Goal: Information Seeking & Learning: Compare options

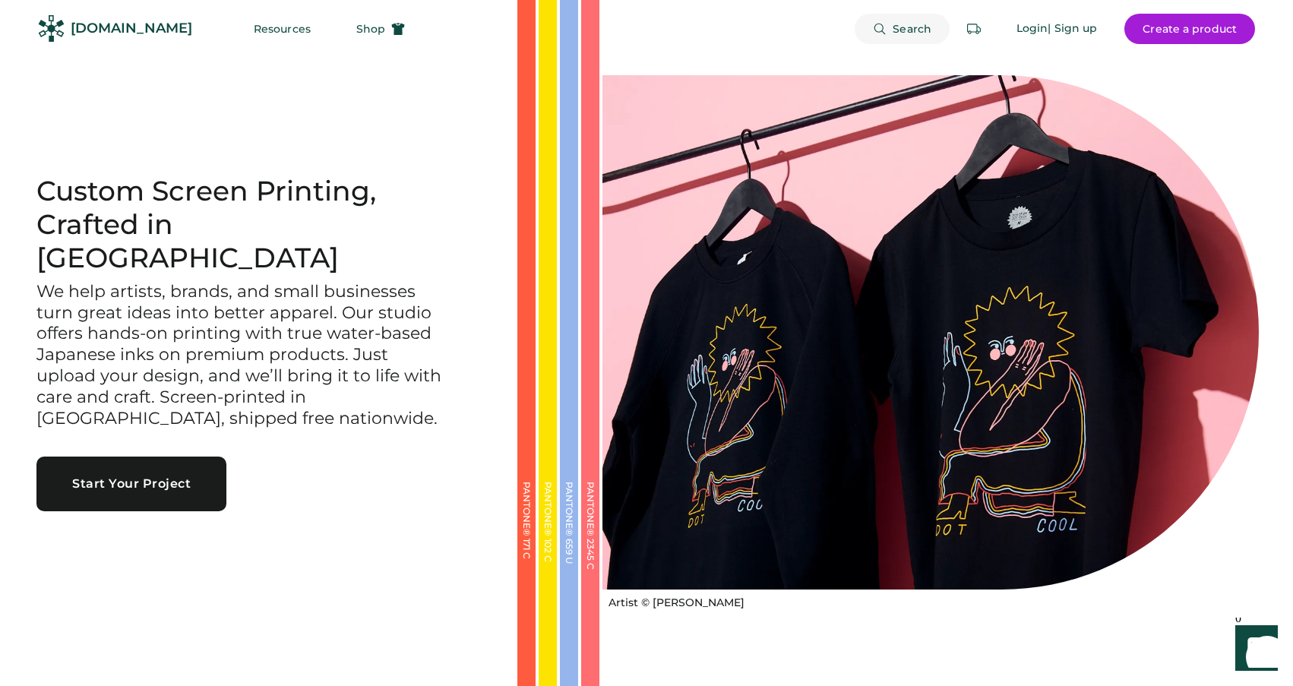
click at [899, 27] on span "Search" at bounding box center [912, 29] width 39 height 11
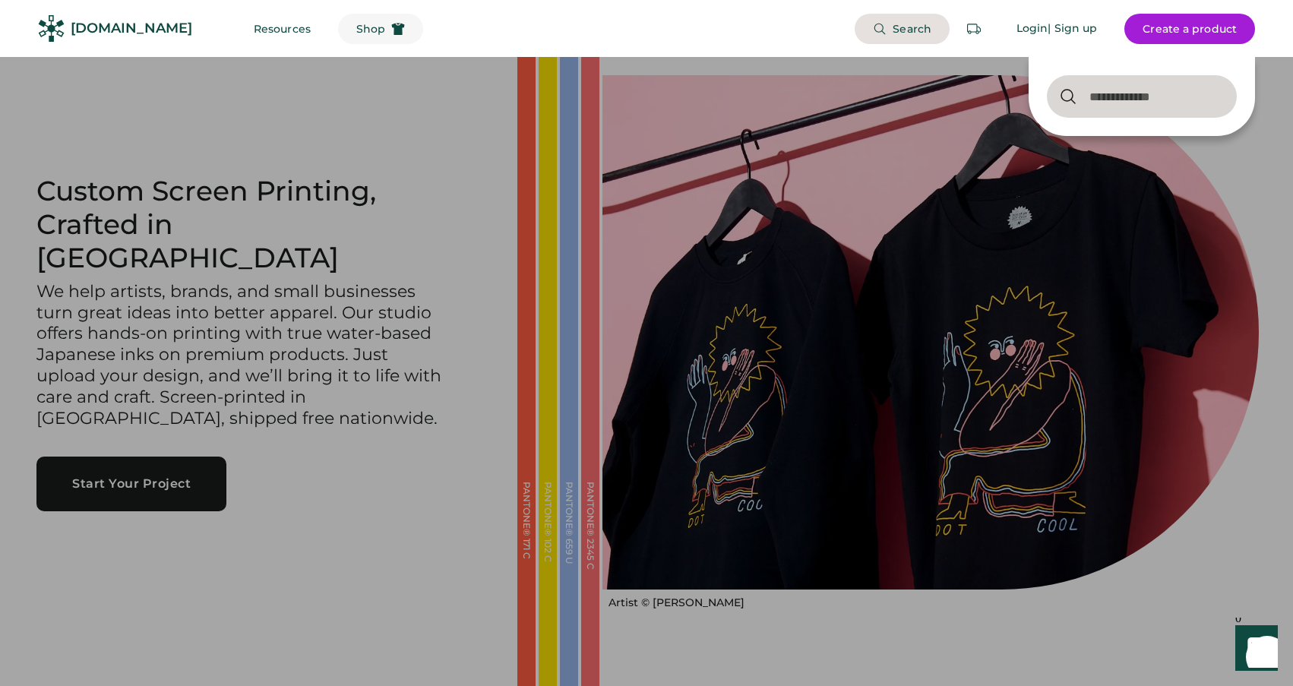
click at [392, 34] on use at bounding box center [398, 29] width 13 height 12
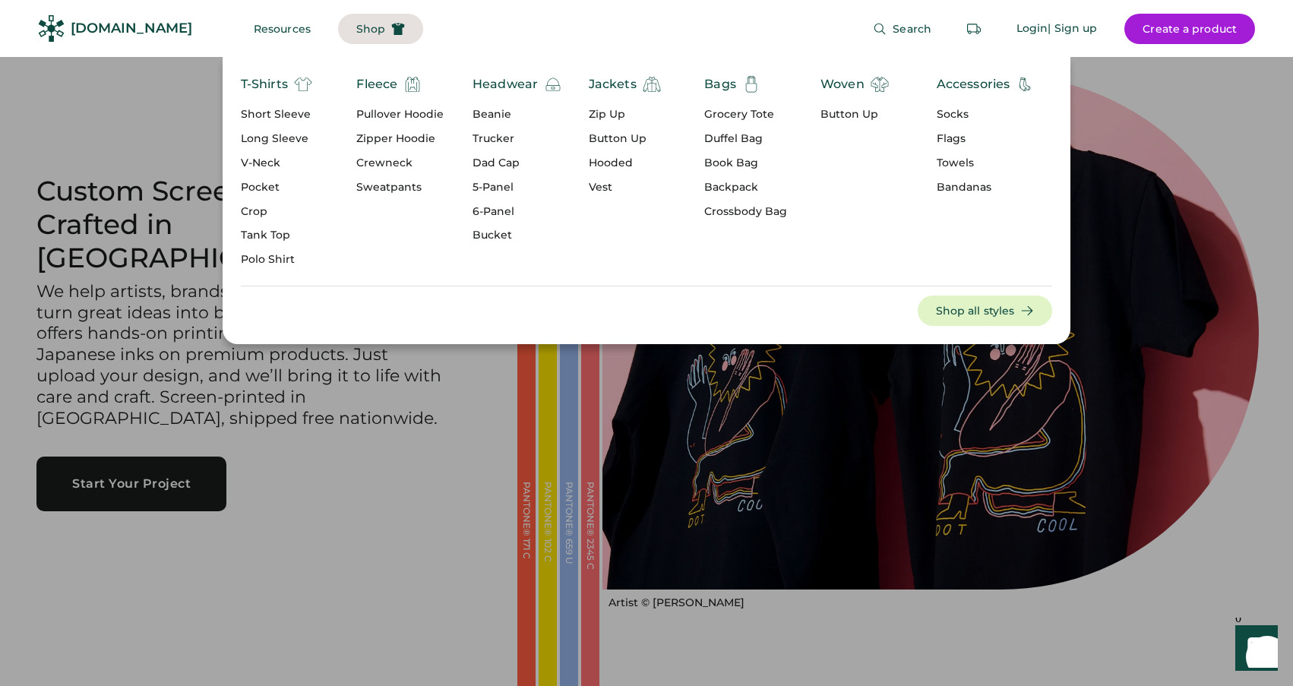
click at [503, 160] on div "Dad Cap" at bounding box center [518, 163] width 90 height 15
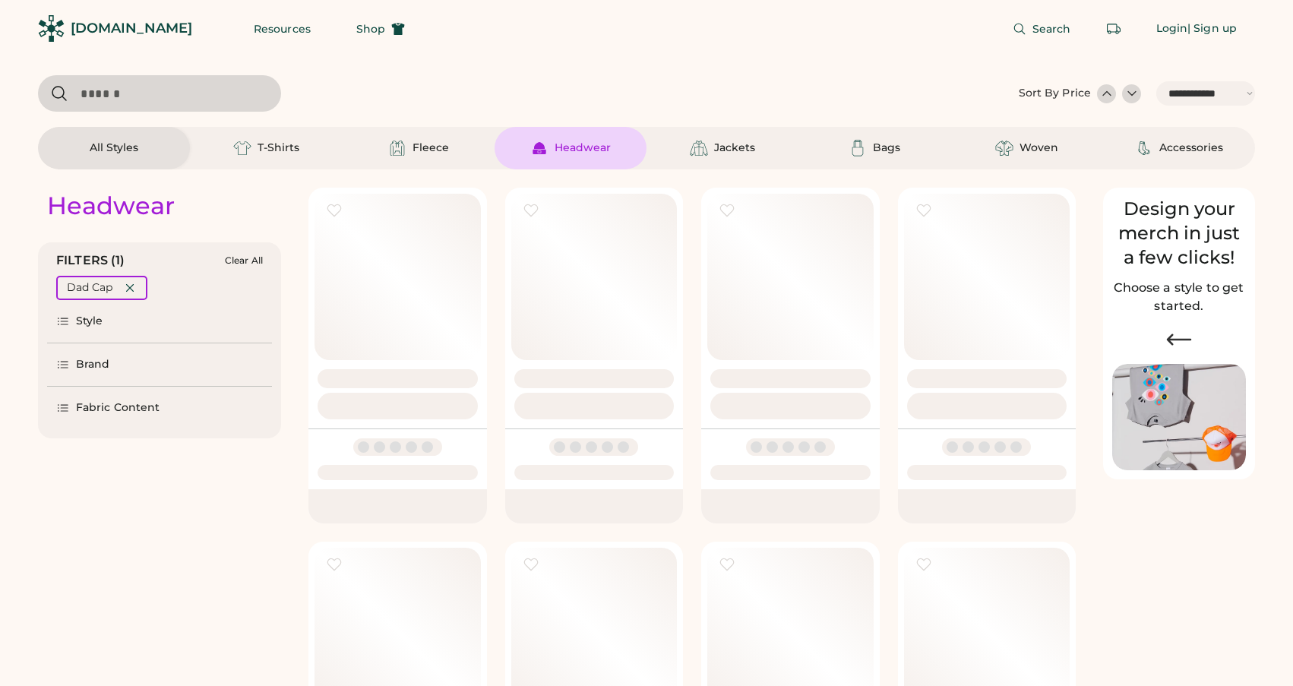
select select "*****"
select select "*"
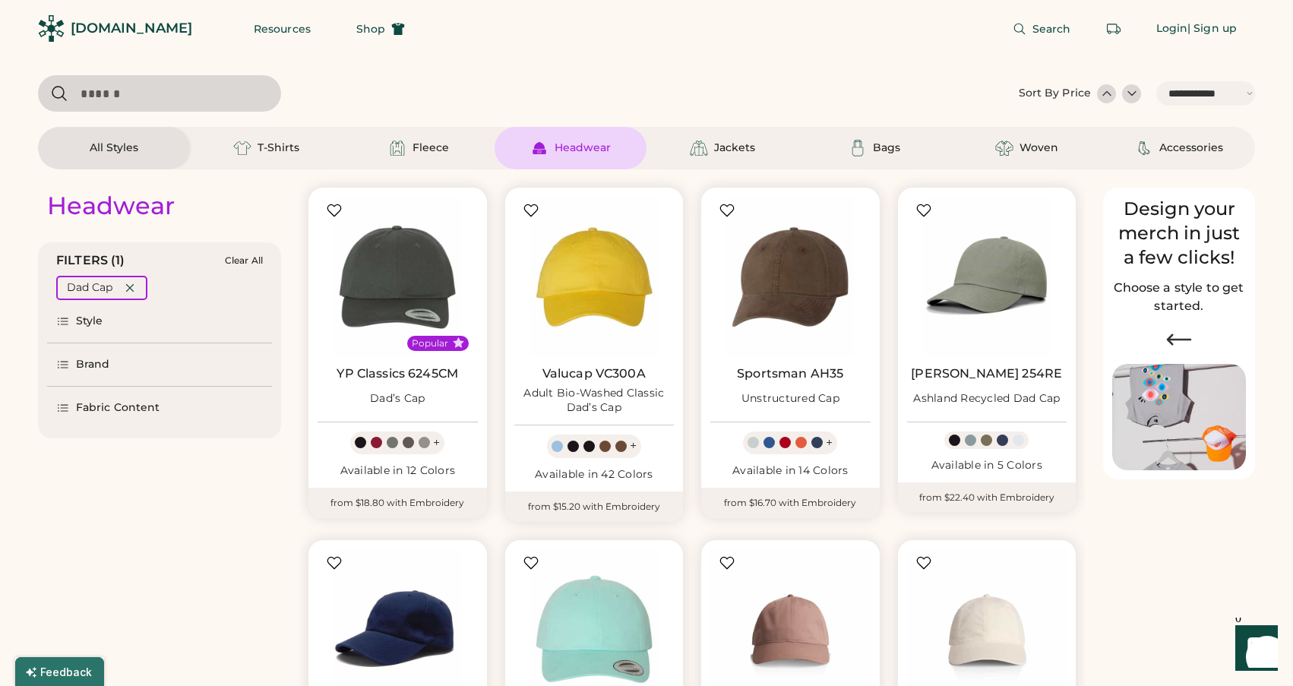
click at [540, 148] on img at bounding box center [539, 148] width 18 height 18
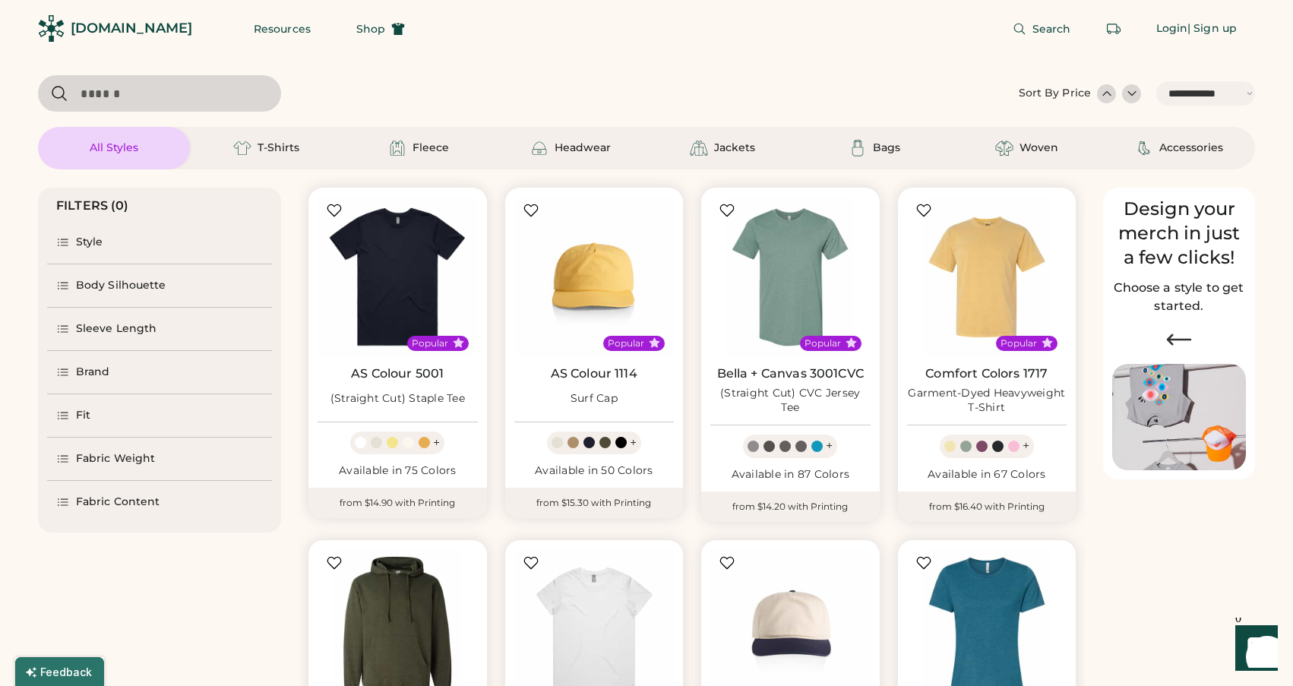
click at [88, 245] on div "Style" at bounding box center [89, 242] width 27 height 15
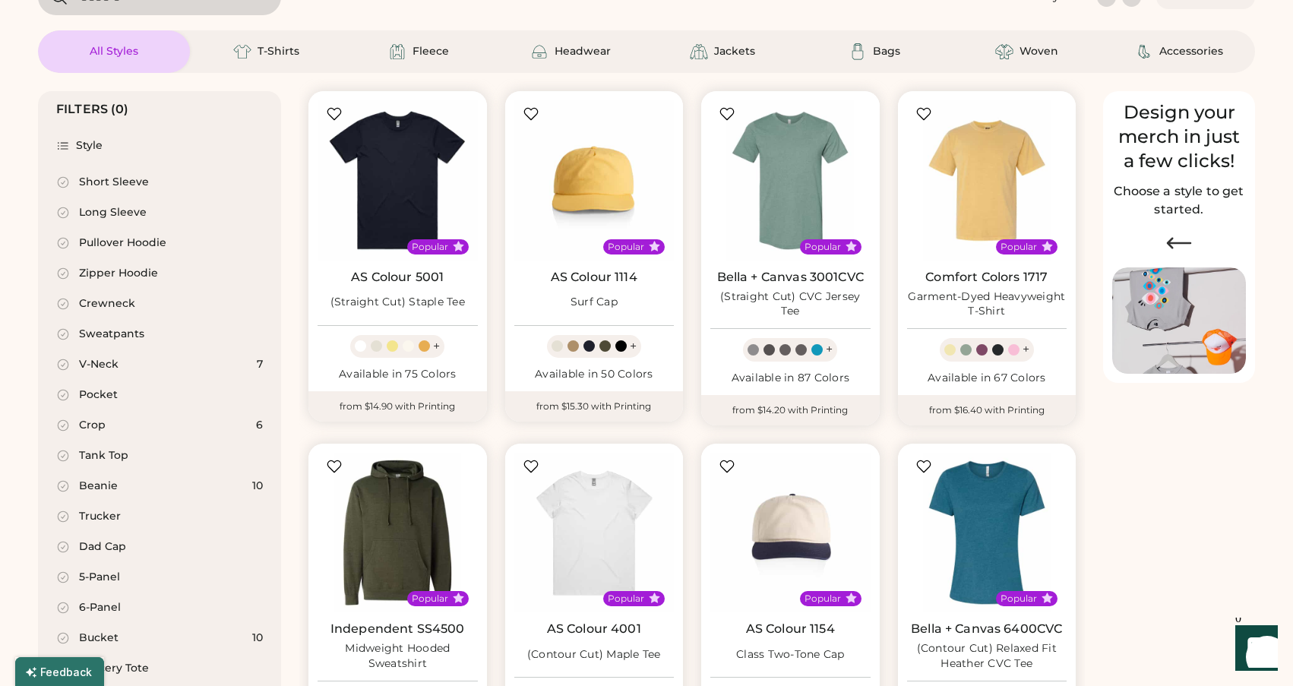
select select "*****"
select select "*"
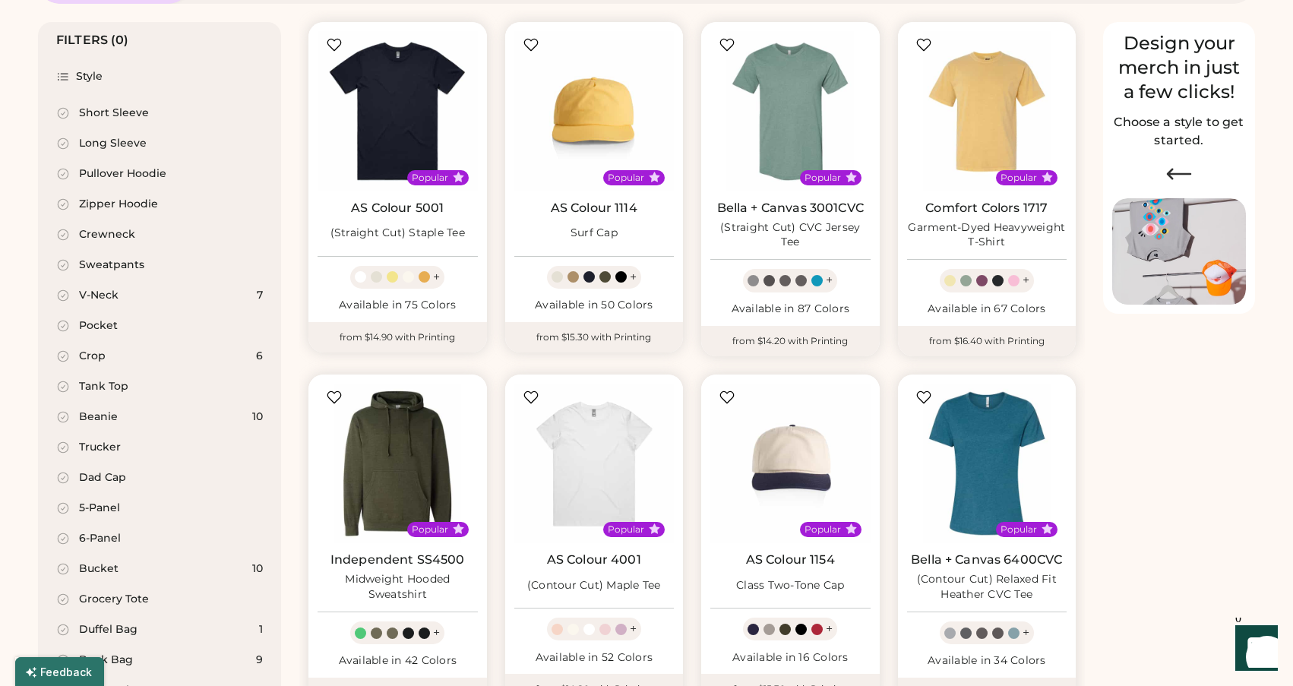
click at [95, 437] on div "Trucker" at bounding box center [159, 447] width 225 height 30
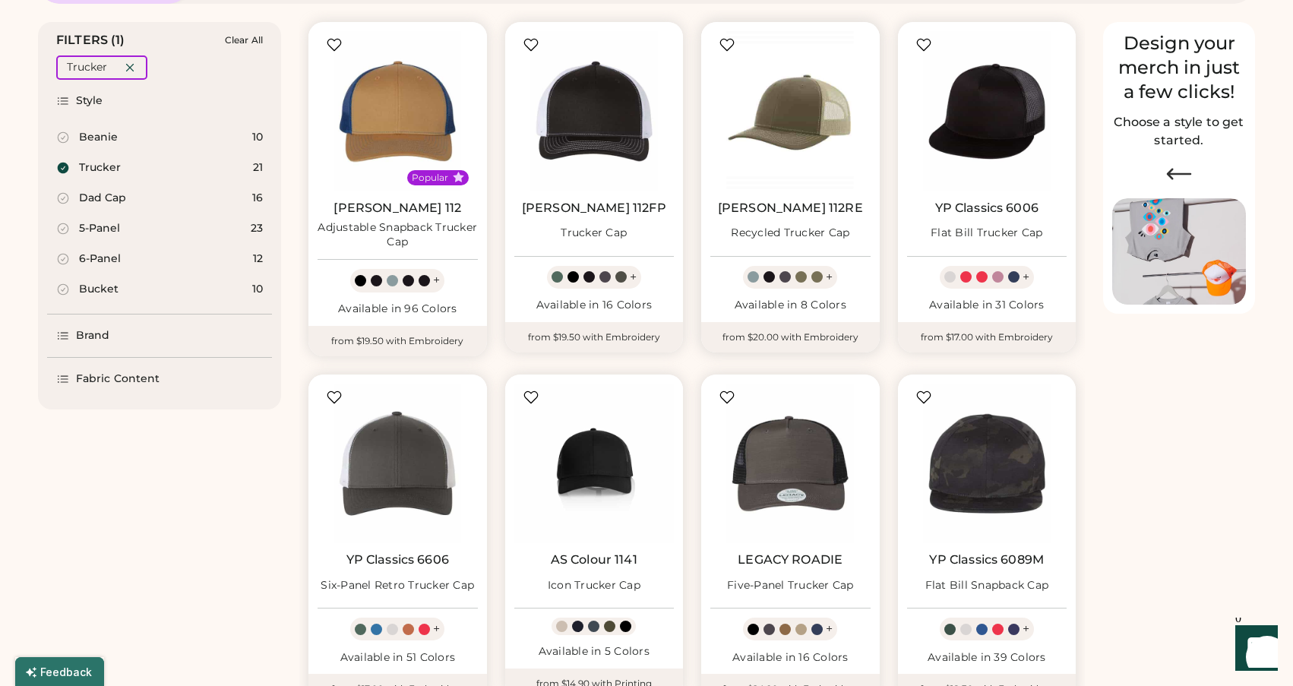
click at [822, 132] on img at bounding box center [790, 111] width 160 height 160
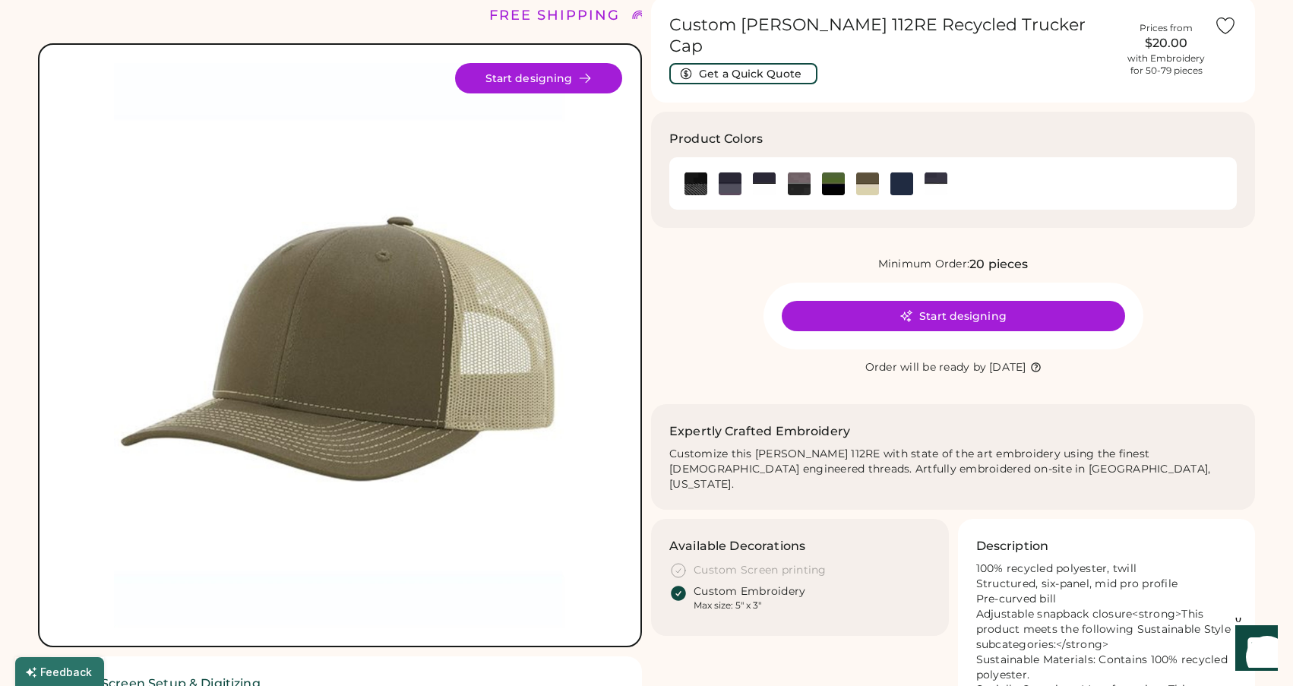
scroll to position [70, 0]
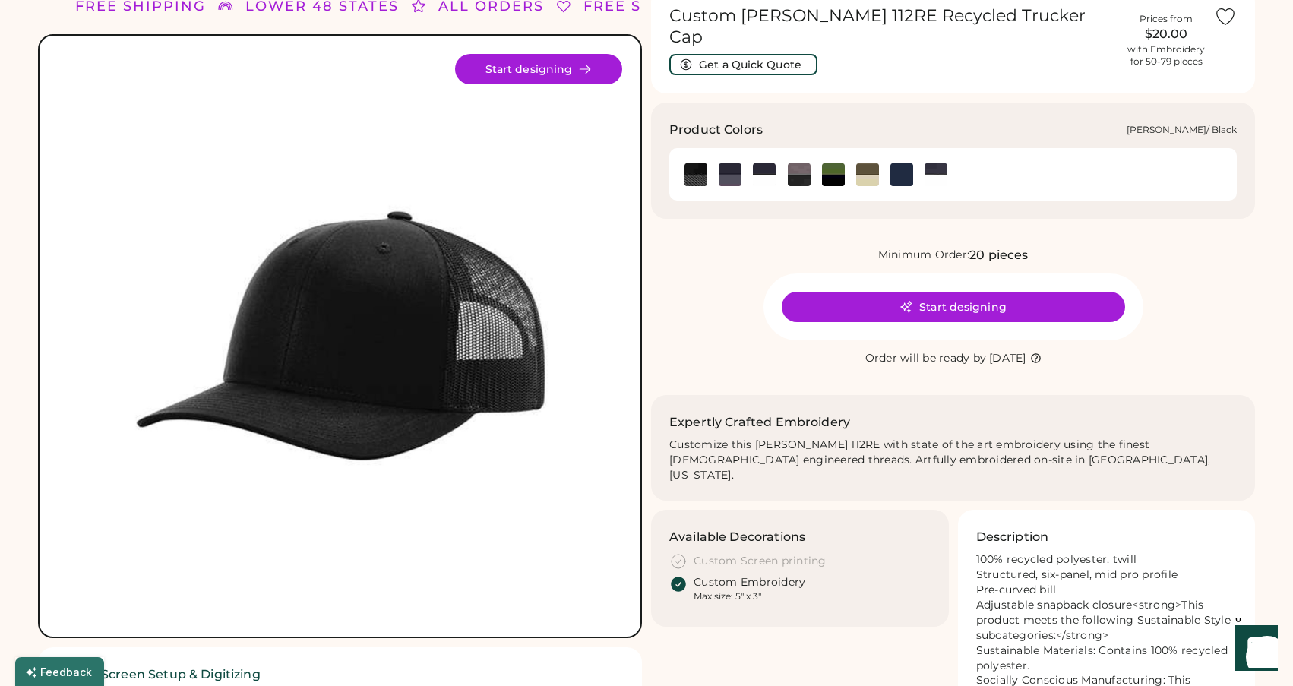
click at [838, 163] on img at bounding box center [833, 174] width 23 height 23
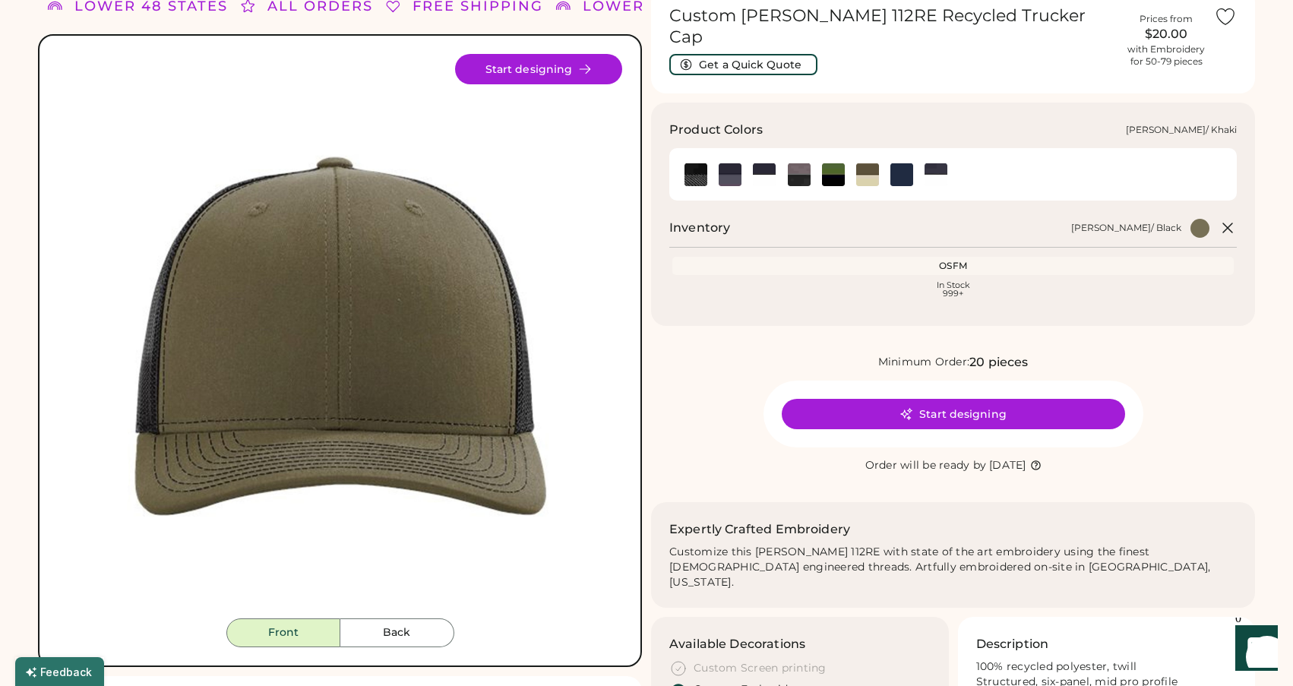
click at [869, 163] on img at bounding box center [867, 174] width 23 height 23
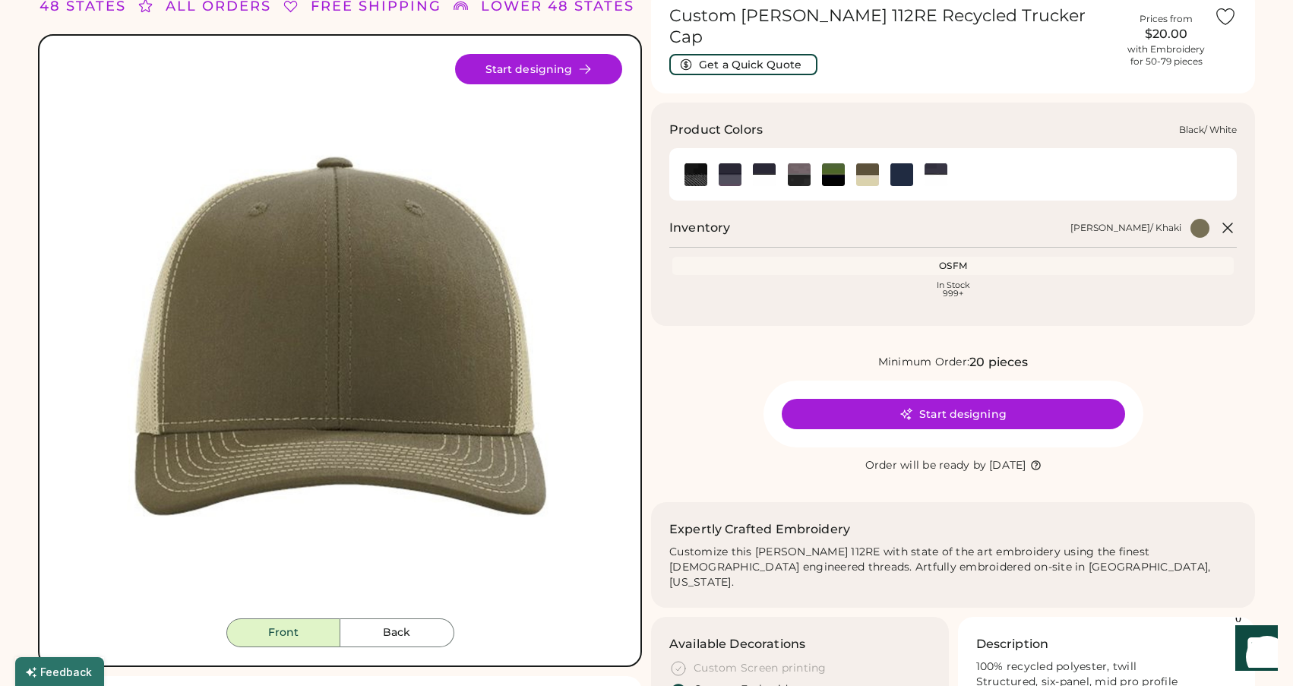
click at [772, 163] on img at bounding box center [764, 174] width 23 height 23
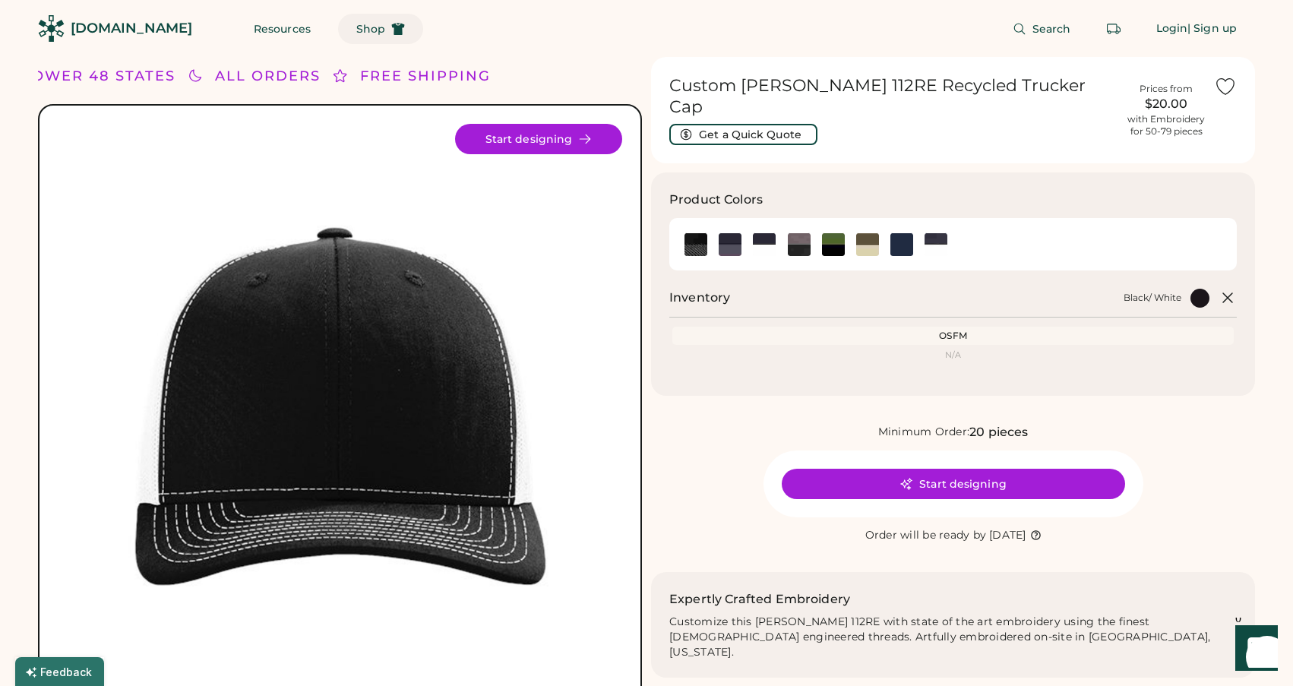
click at [338, 17] on button "Shop" at bounding box center [380, 29] width 85 height 30
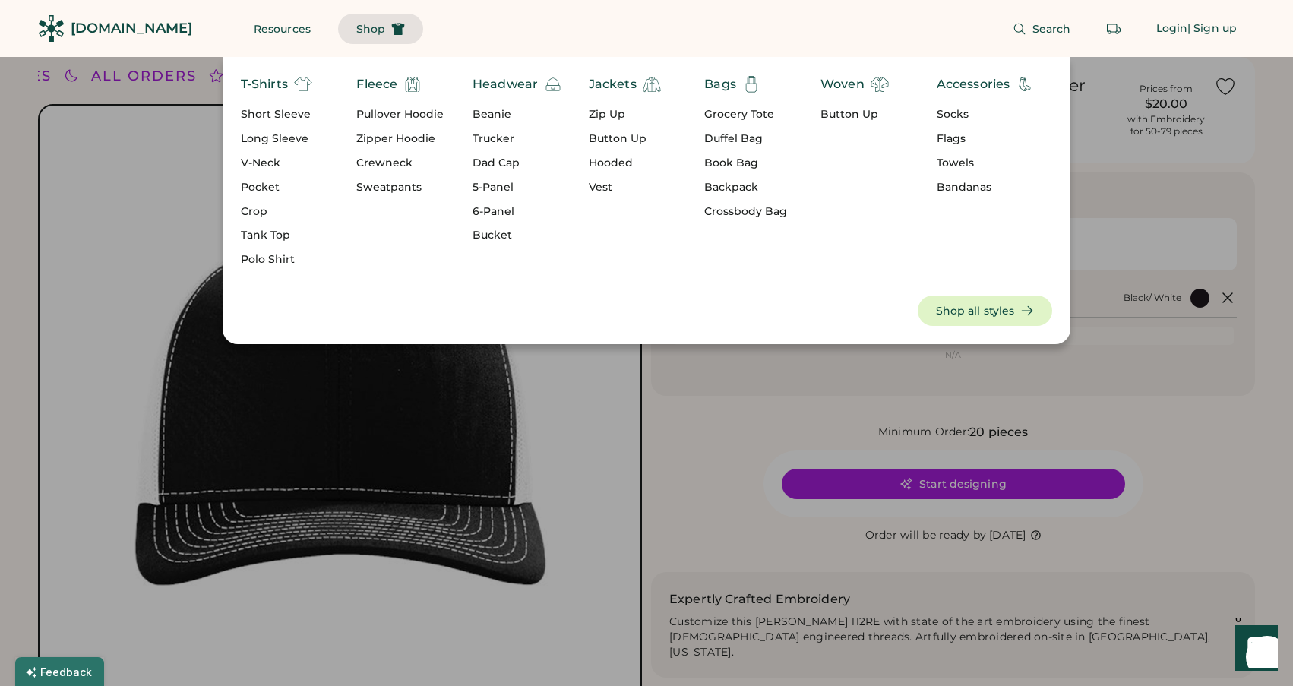
click at [400, 137] on div "Zipper Hoodie" at bounding box center [399, 138] width 87 height 15
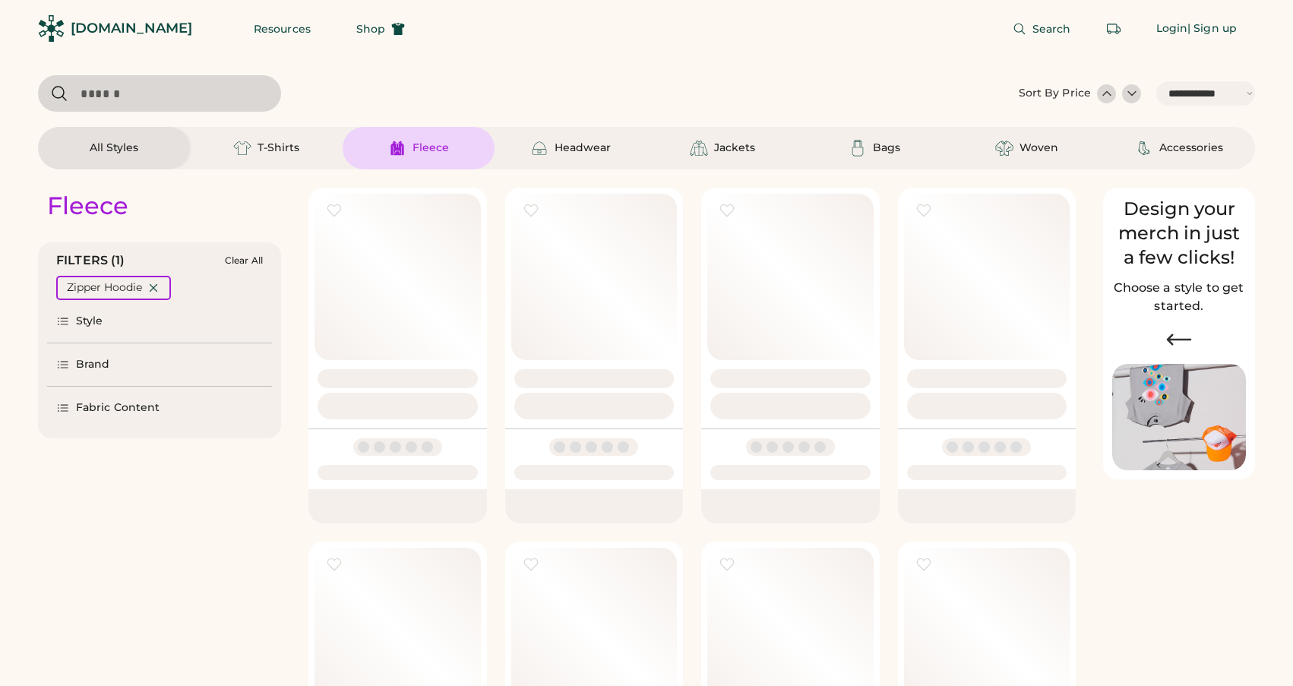
select select "*****"
select select "*"
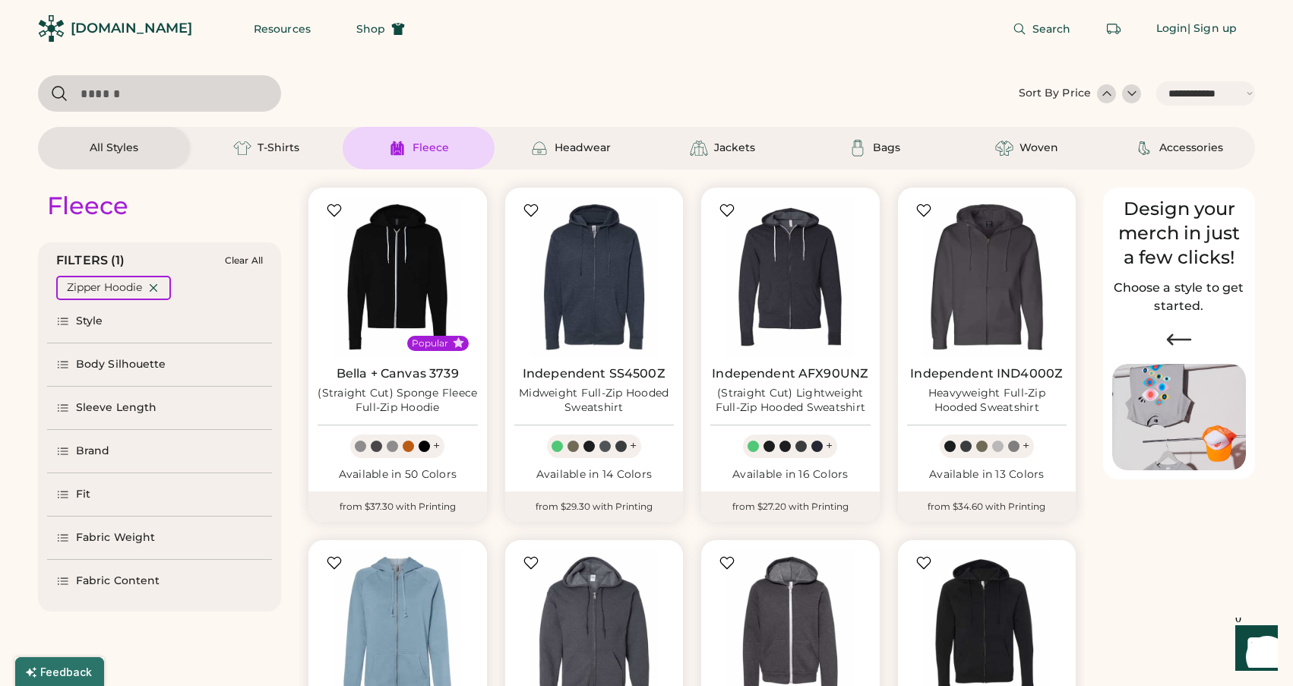
scroll to position [235, 0]
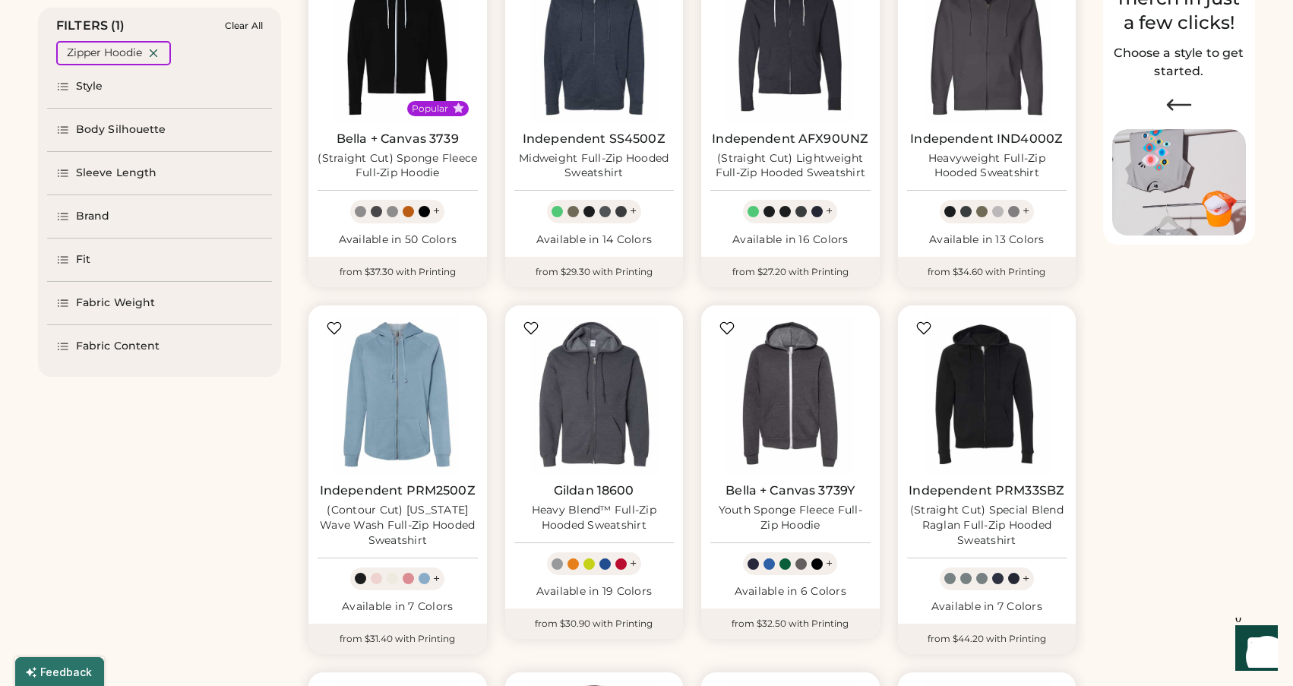
select select "*****"
select select "*"
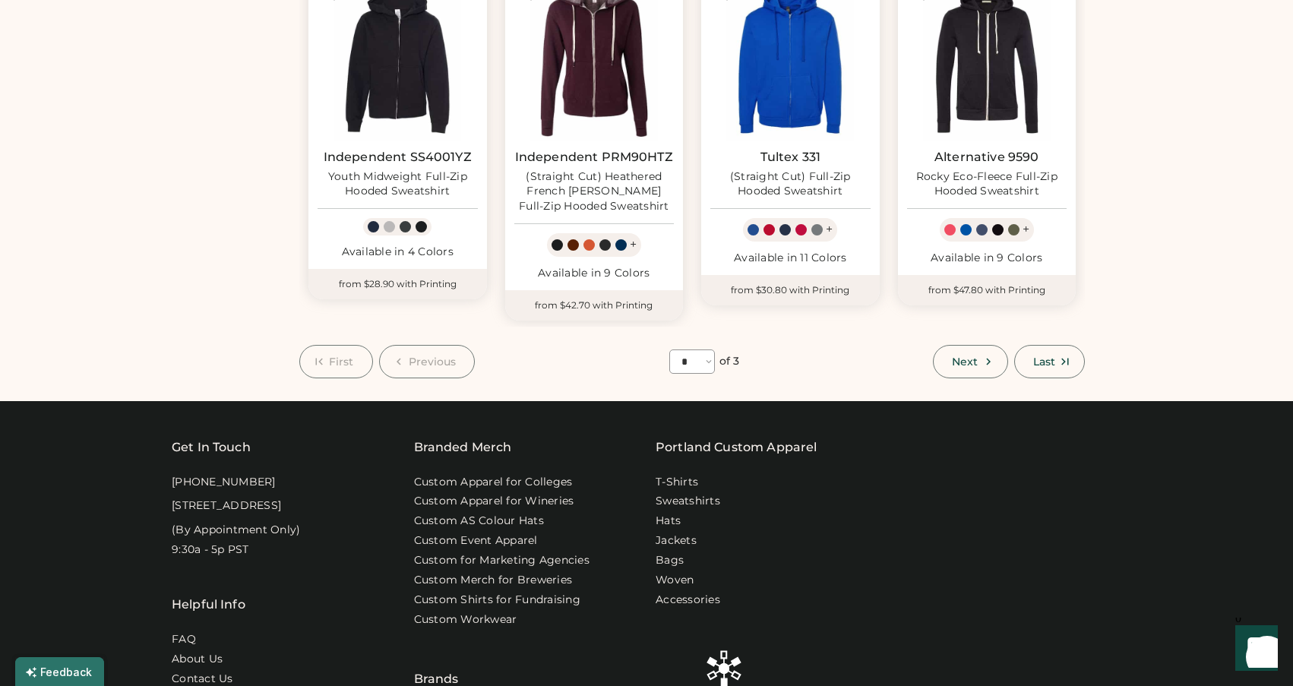
scroll to position [938, 0]
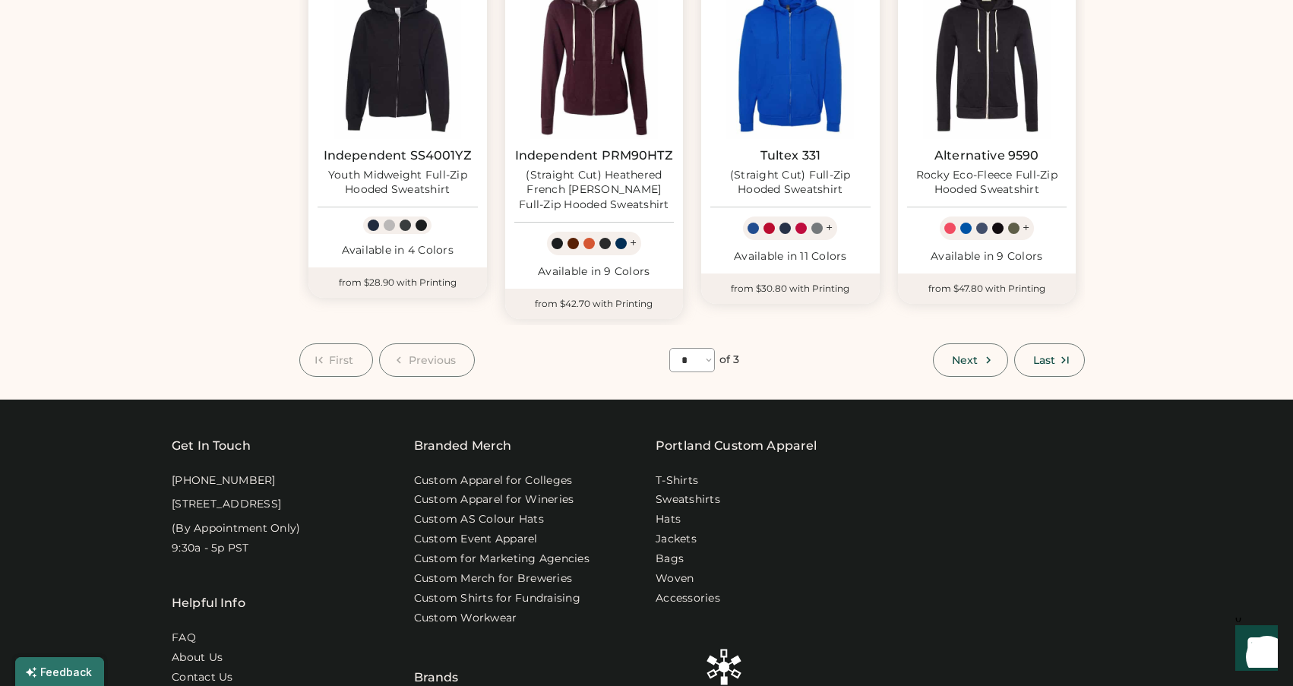
click at [1008, 356] on div "Next Last" at bounding box center [1009, 359] width 152 height 33
click at [973, 355] on span "Next" at bounding box center [965, 360] width 26 height 11
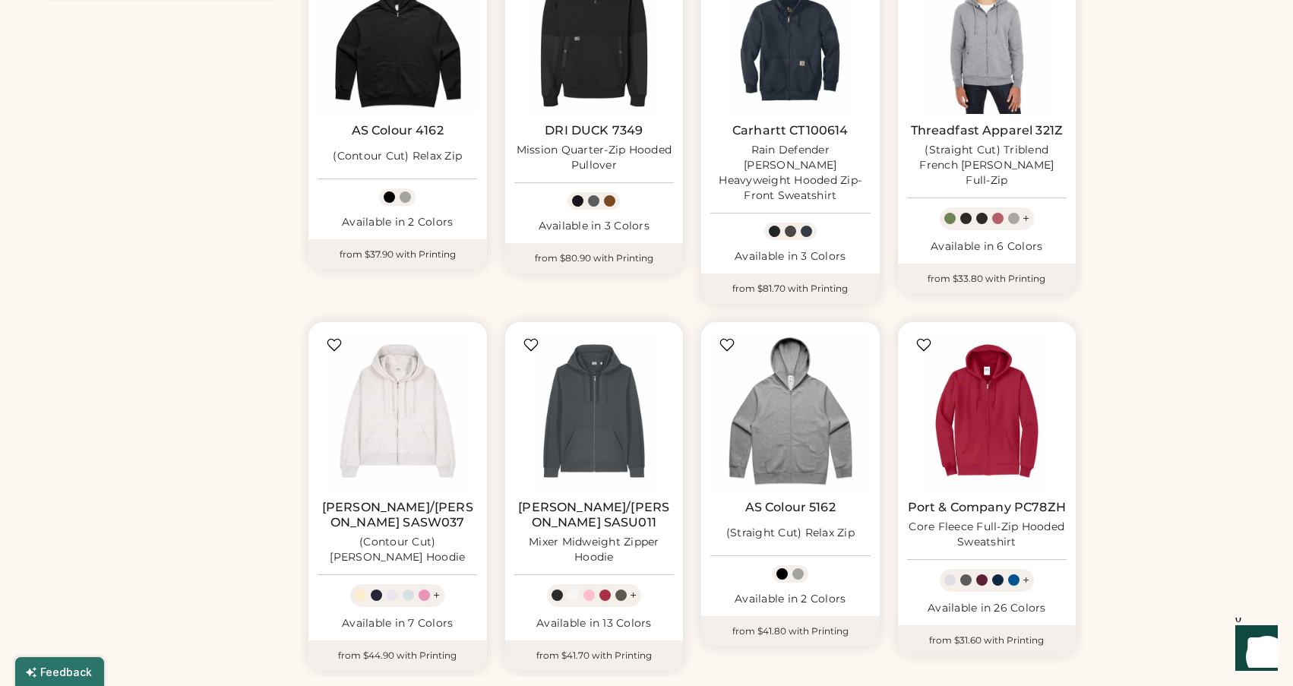
scroll to position [730, 0]
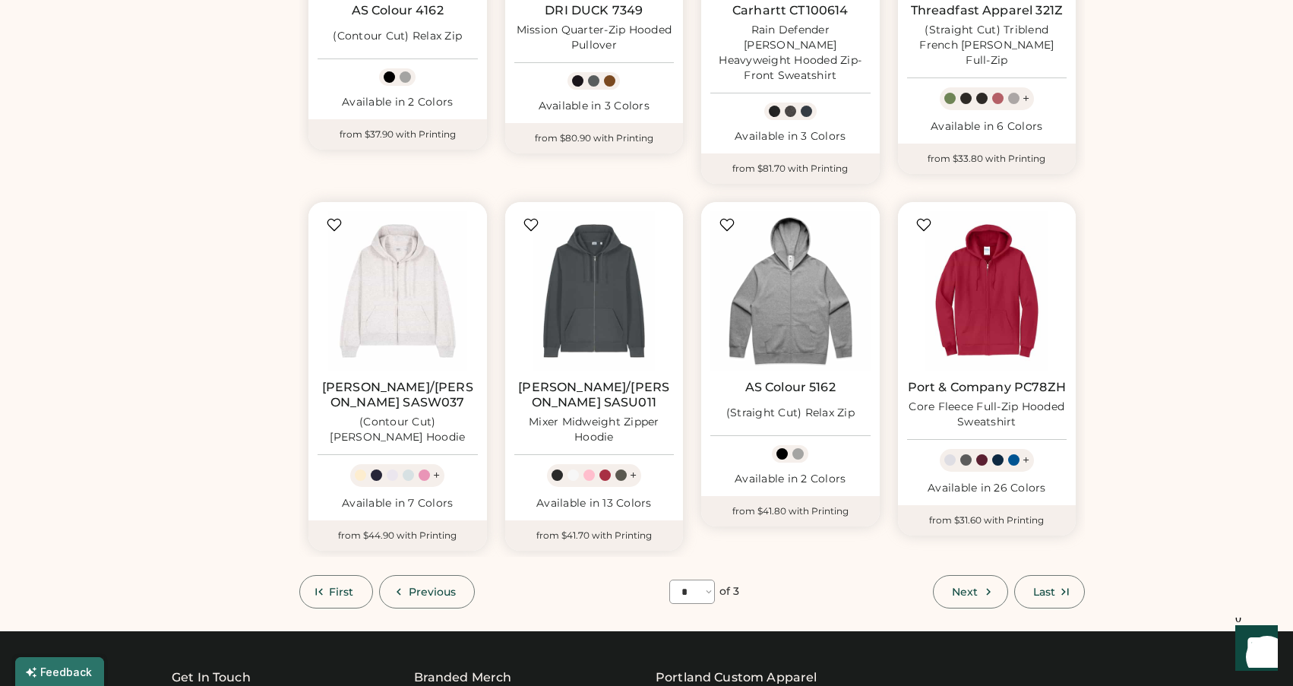
click at [978, 575] on button "Next" at bounding box center [970, 591] width 74 height 33
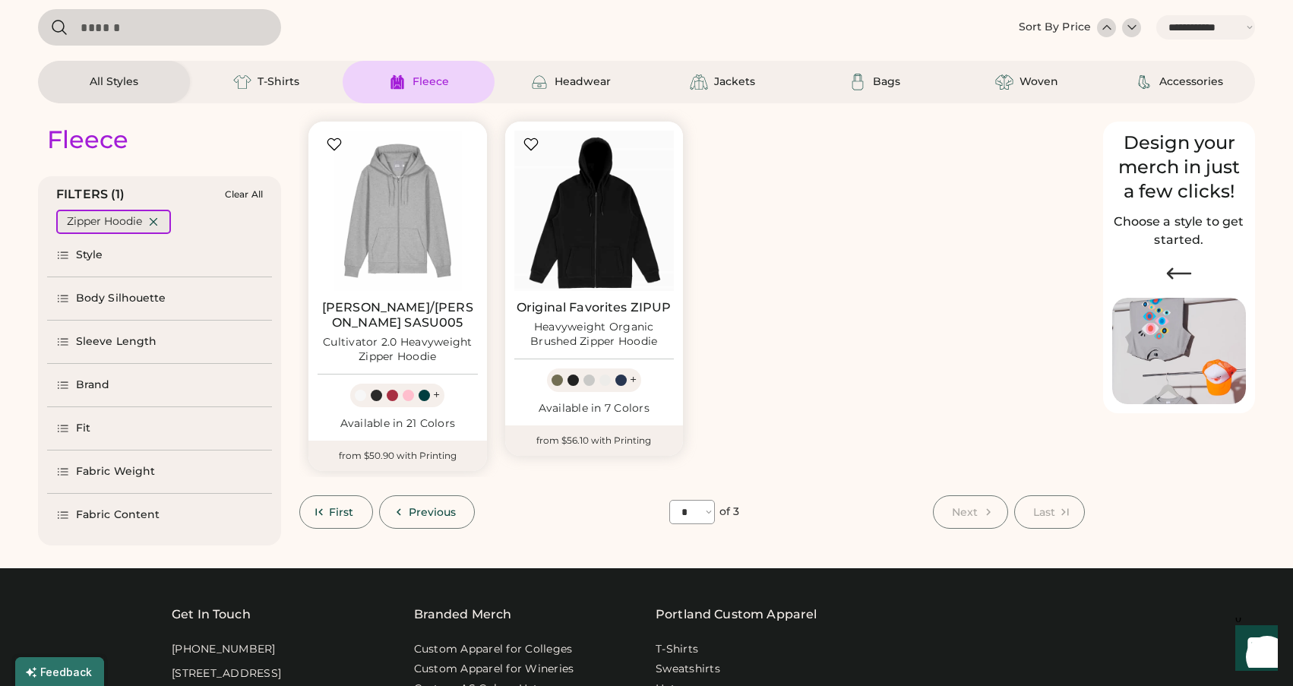
click at [155, 219] on icon at bounding box center [154, 222] width 14 height 14
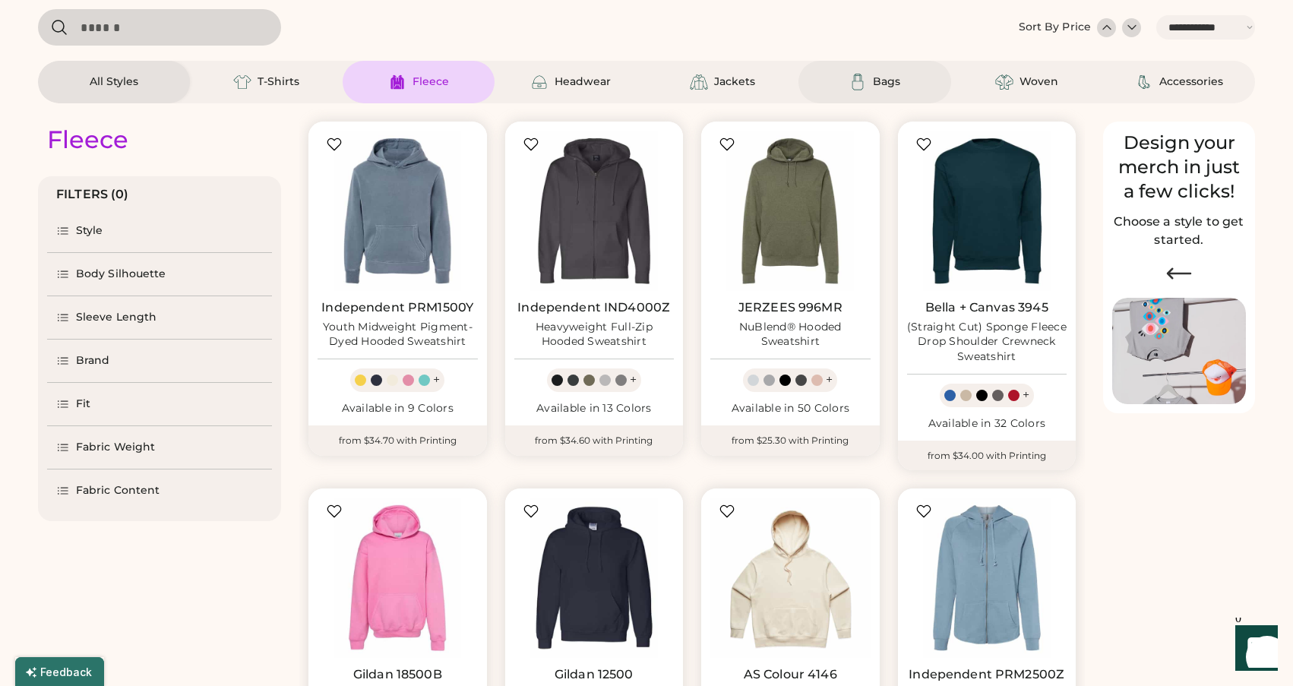
click at [882, 93] on div "Bags" at bounding box center [875, 82] width 152 height 43
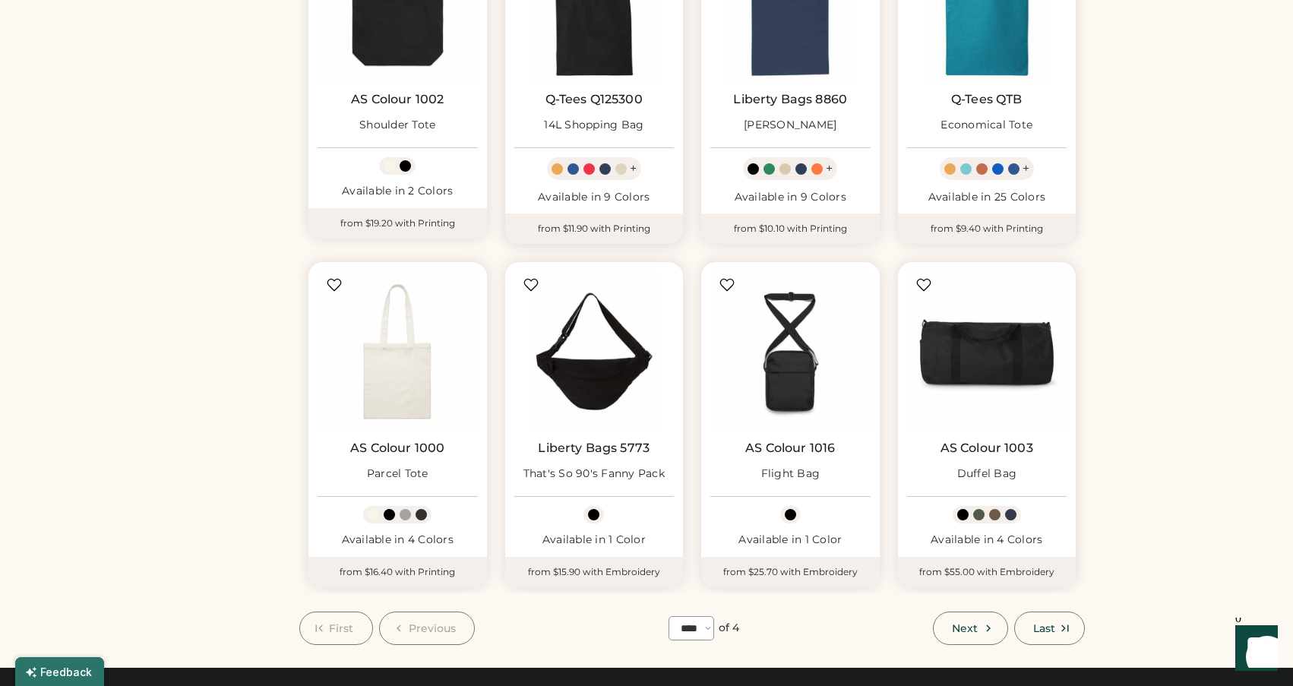
scroll to position [628, 0]
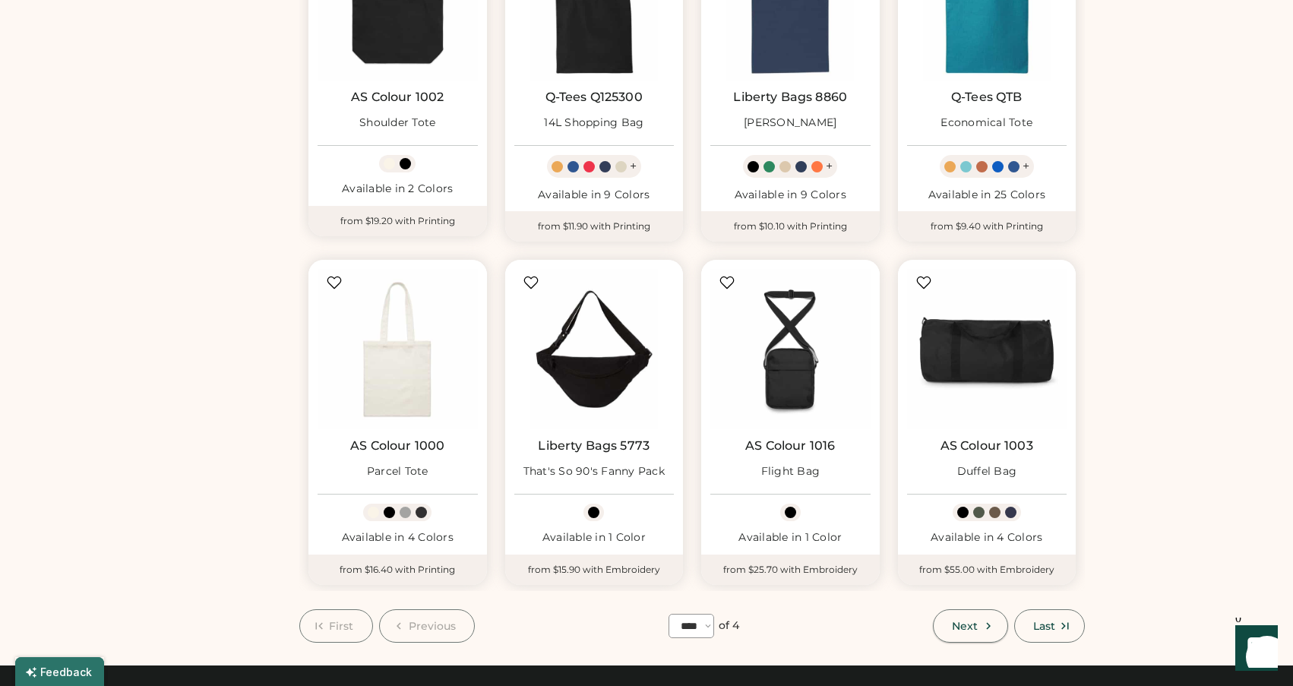
click at [958, 621] on span "Next" at bounding box center [965, 626] width 26 height 11
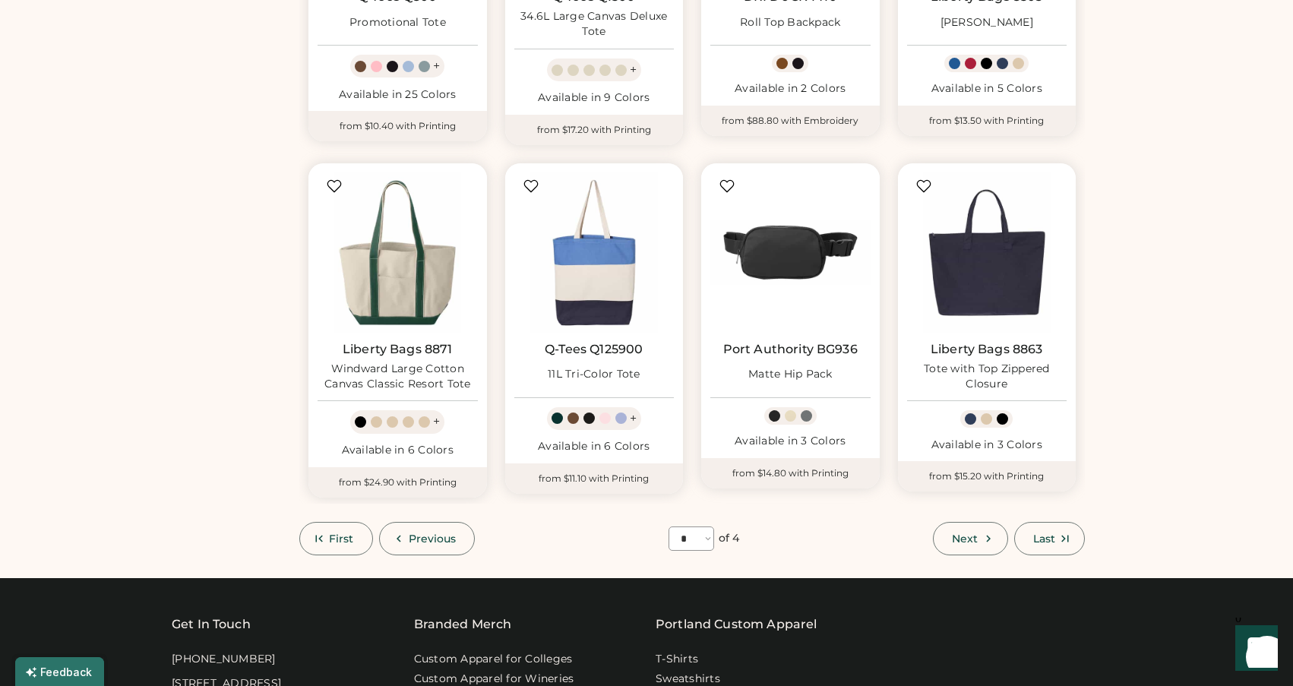
scroll to position [741, 0]
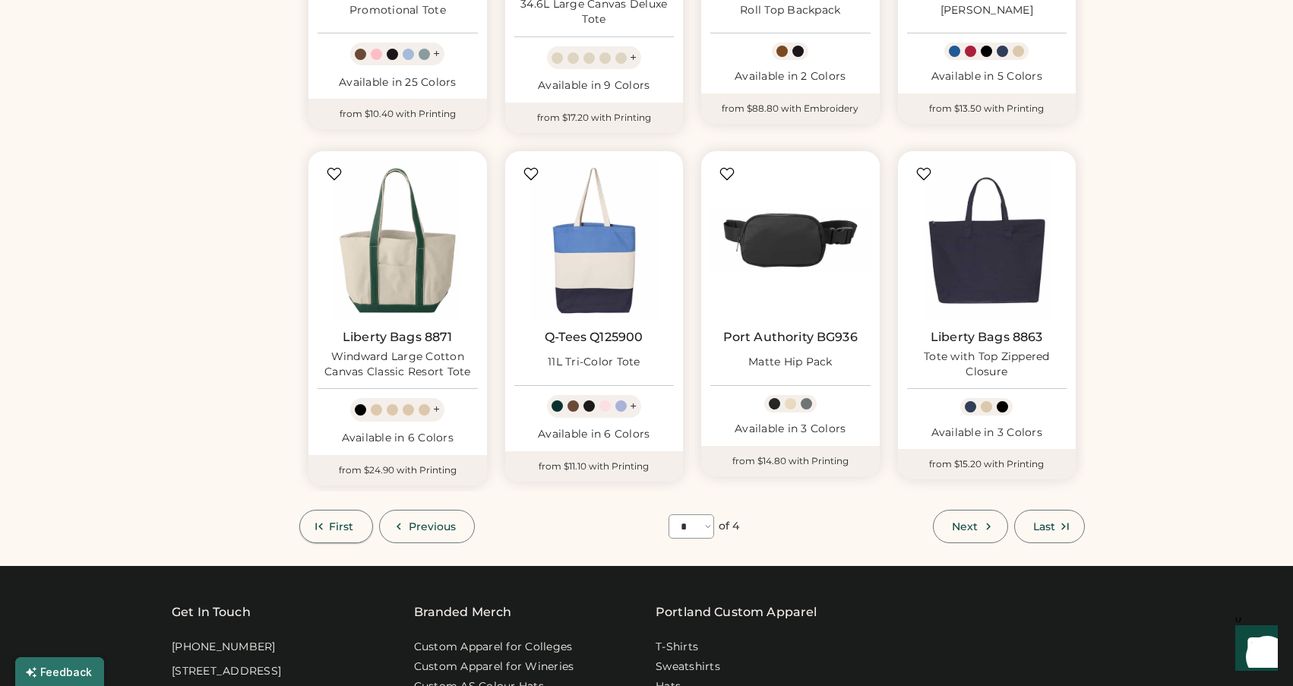
click at [343, 524] on span "First" at bounding box center [341, 526] width 25 height 11
select select "*"
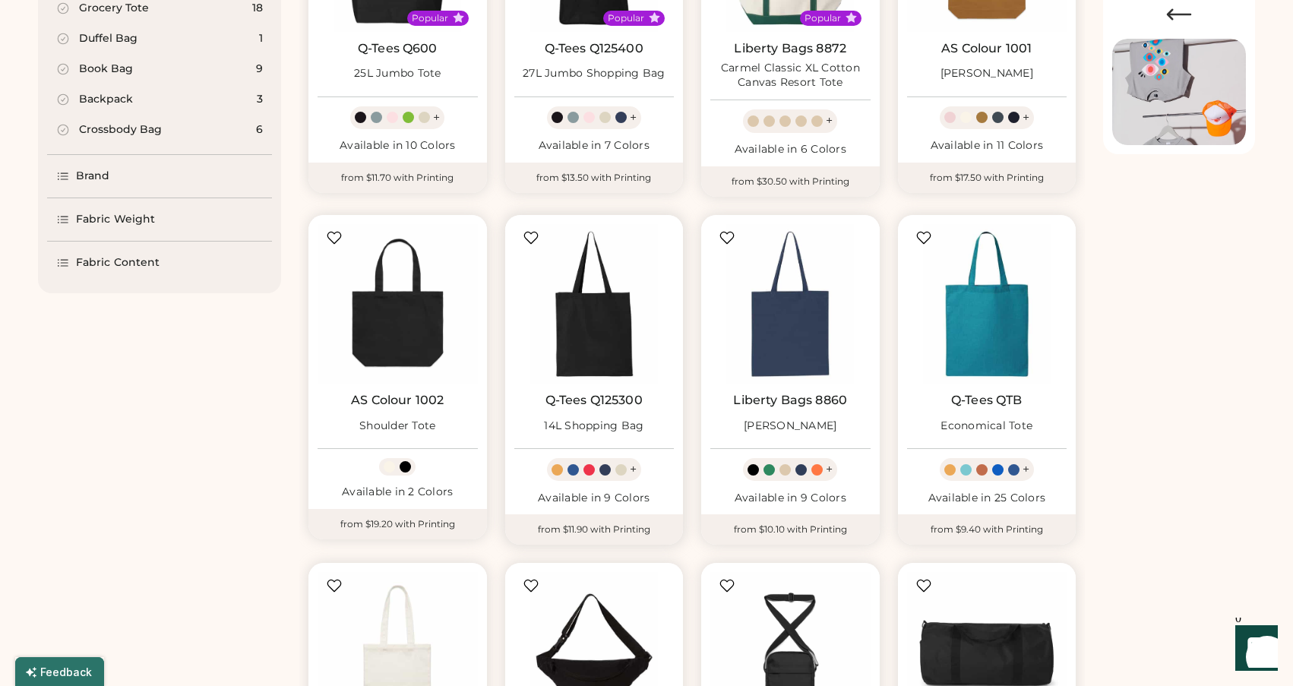
scroll to position [366, 0]
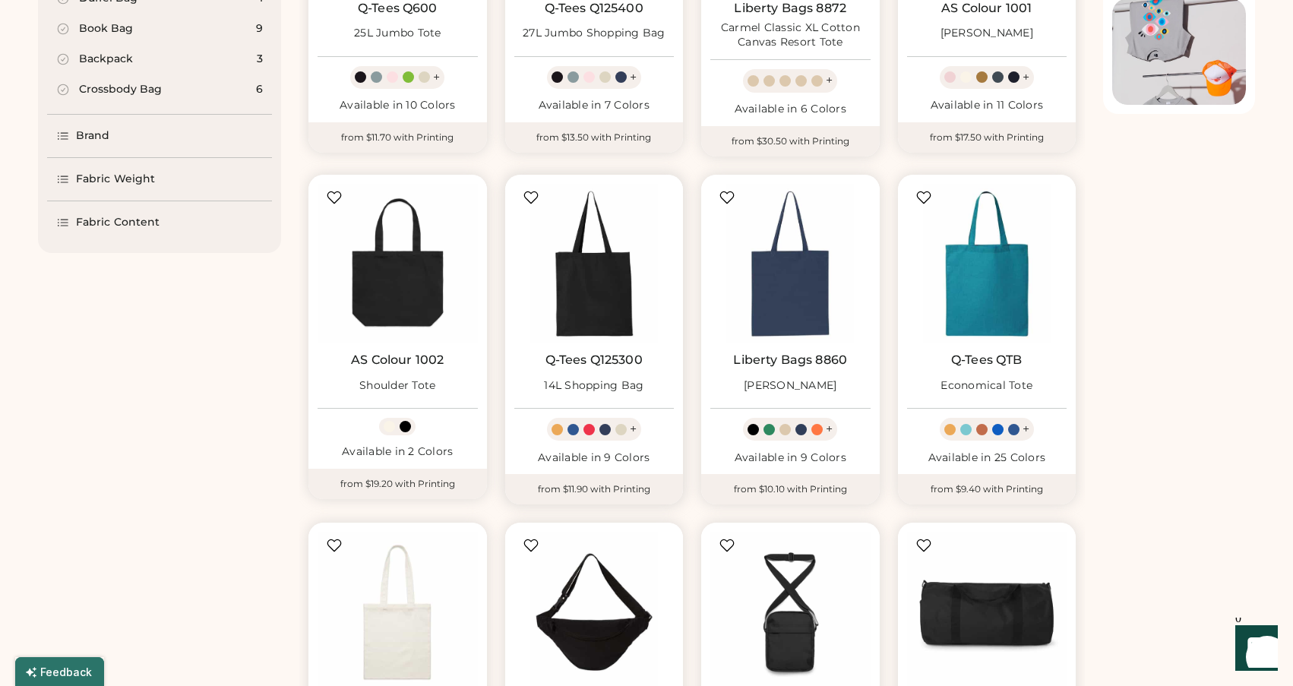
click at [597, 429] on div at bounding box center [592, 429] width 16 height 11
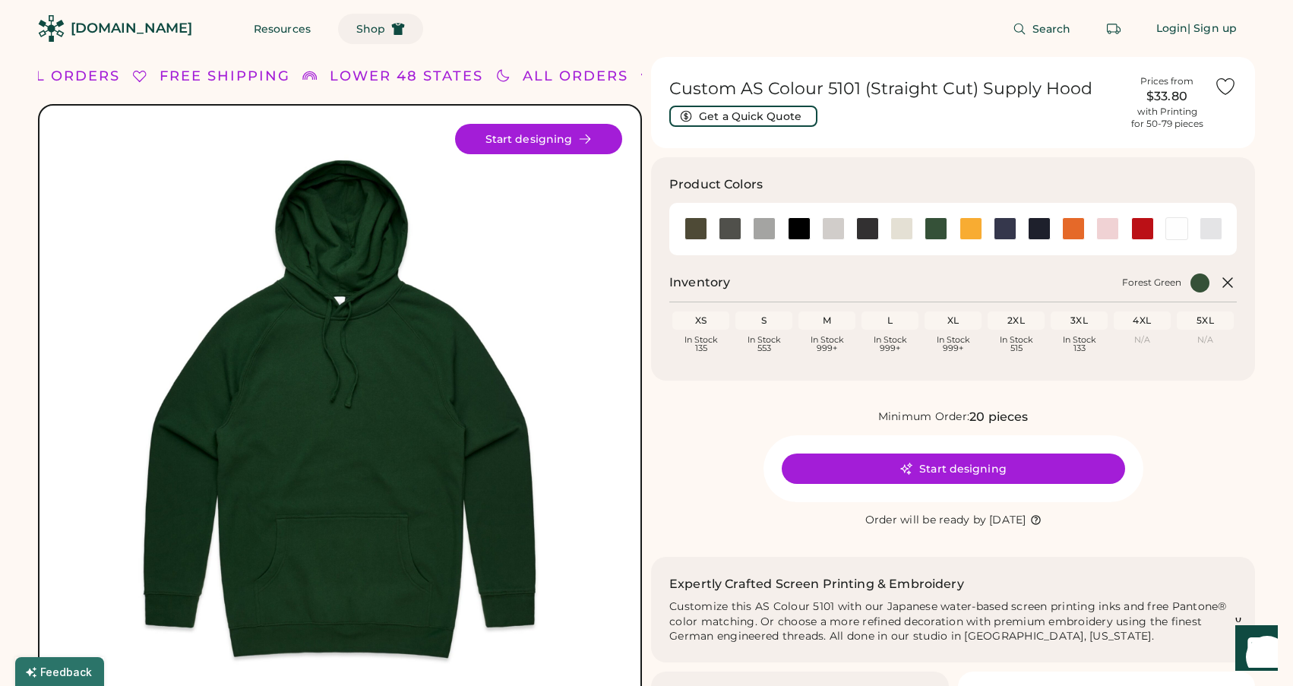
click at [356, 24] on span "Shop" at bounding box center [370, 29] width 29 height 11
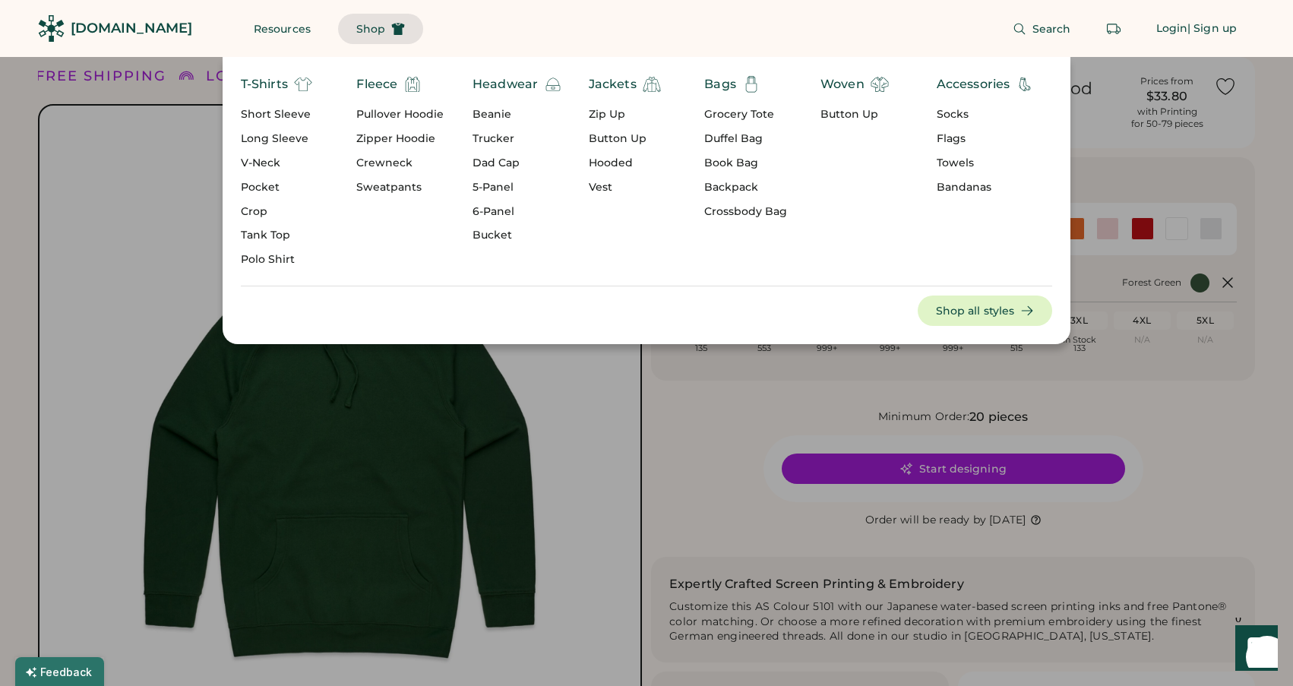
click at [748, 112] on div "Grocery Tote" at bounding box center [745, 114] width 83 height 15
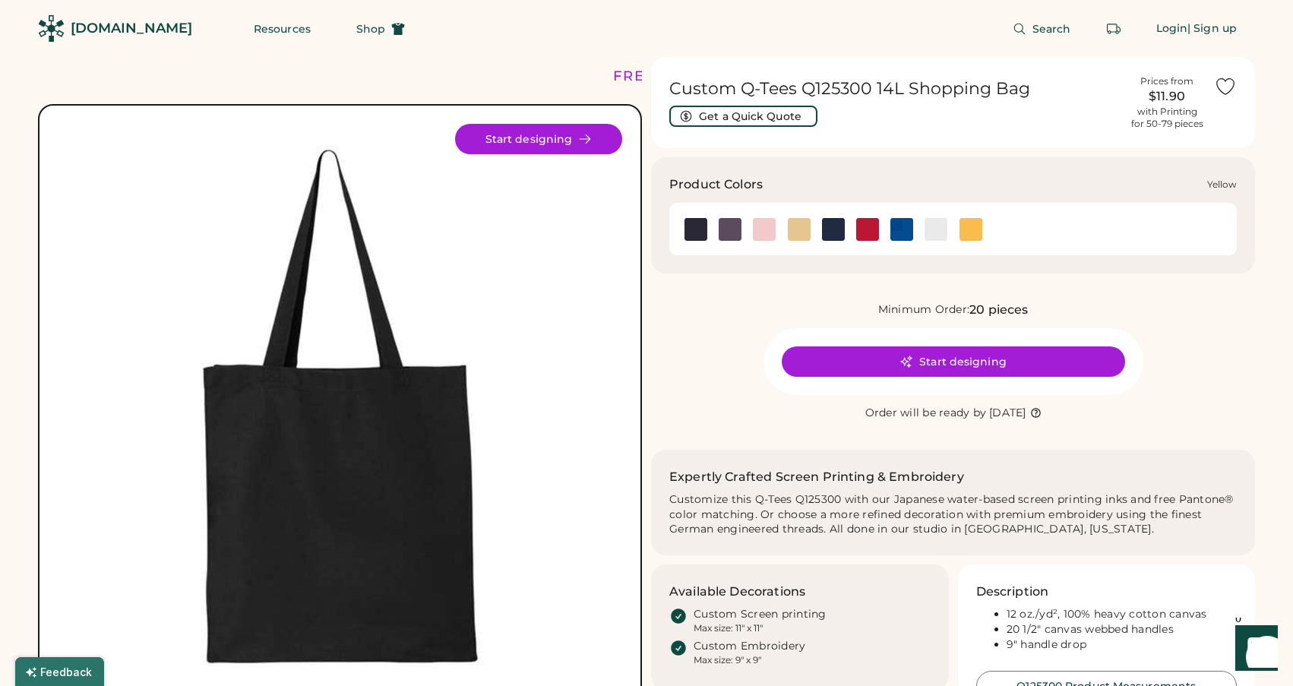
click at [972, 230] on img at bounding box center [971, 229] width 23 height 23
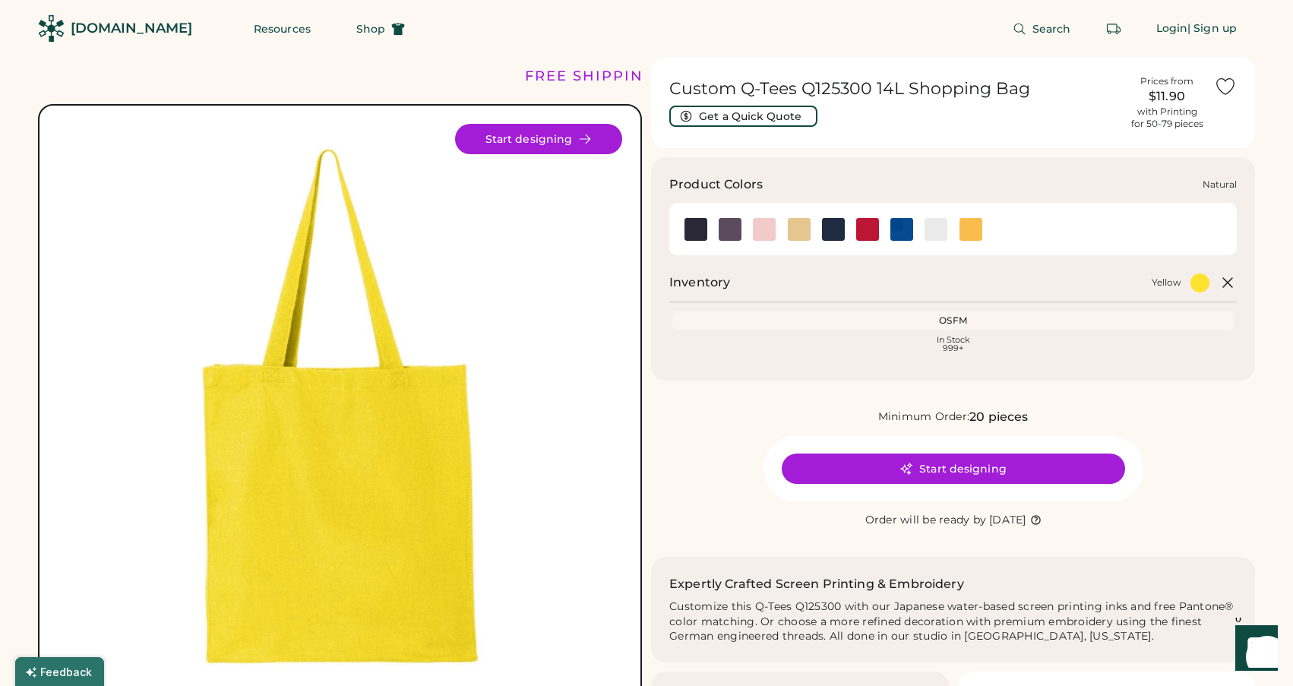
click at [800, 226] on img at bounding box center [799, 229] width 23 height 23
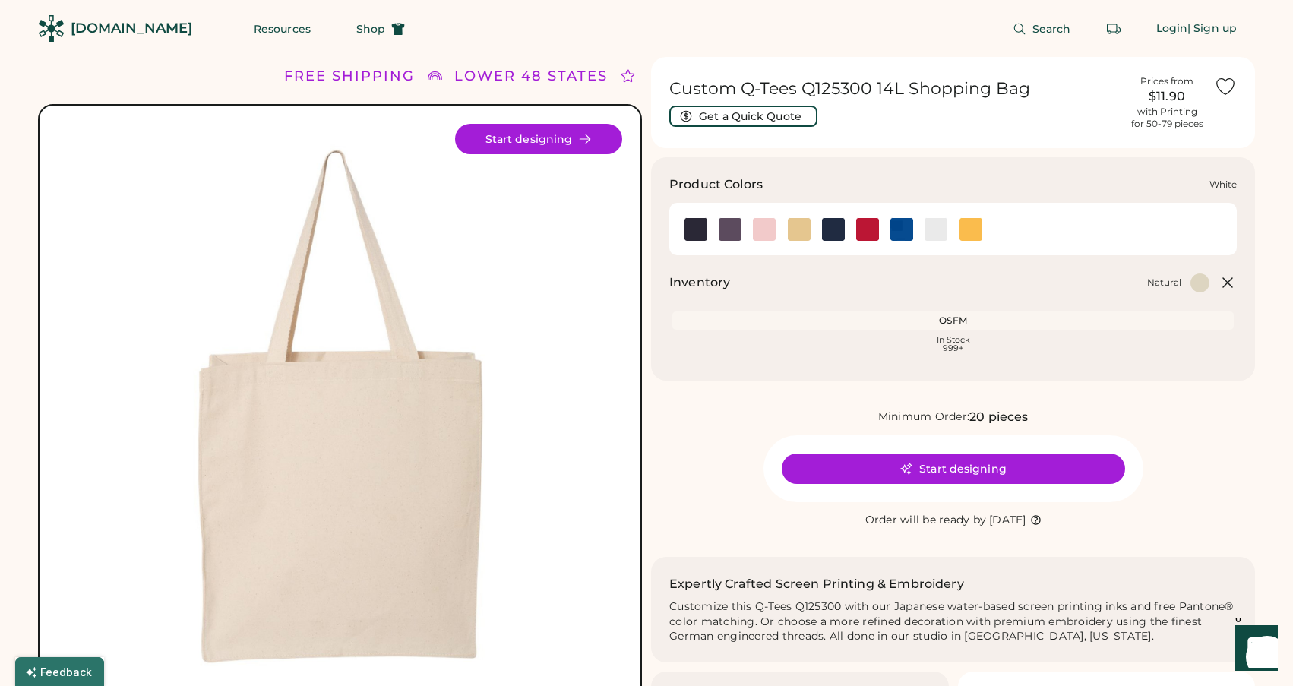
click at [944, 225] on img at bounding box center [936, 229] width 23 height 23
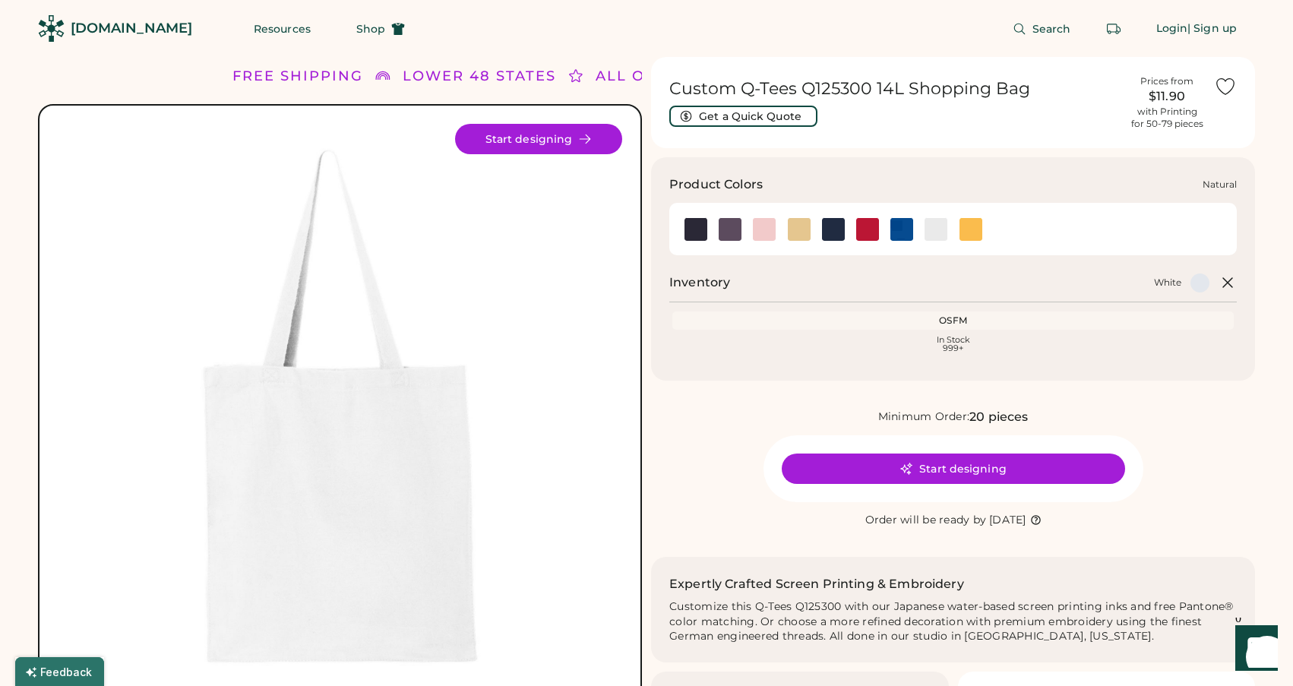
click at [793, 229] on img at bounding box center [799, 229] width 23 height 23
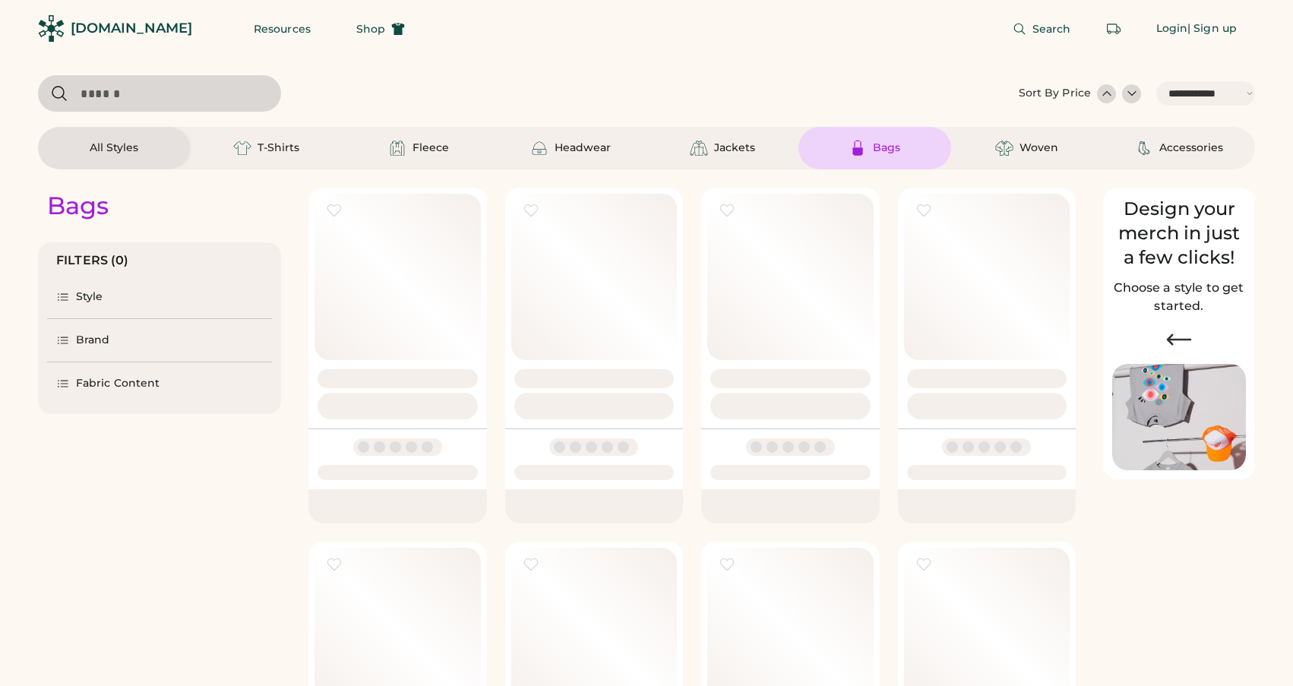
select select "*****"
select select "*"
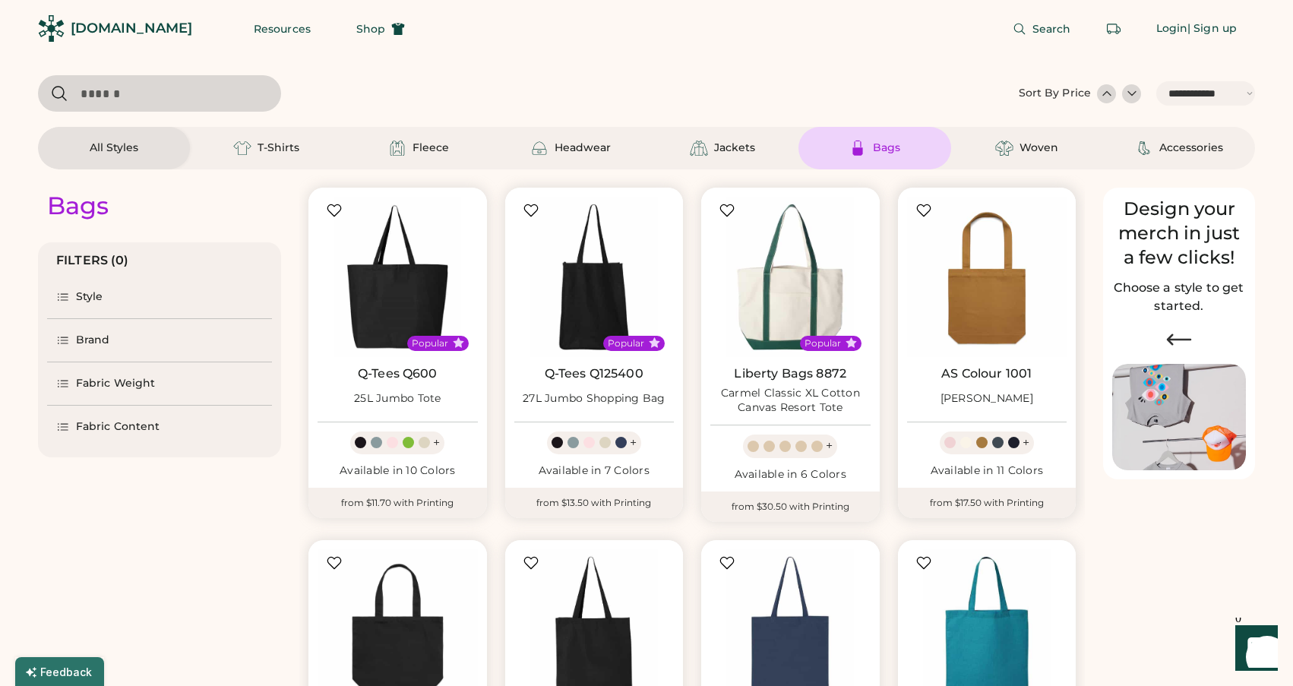
click at [976, 366] on link "AS Colour 1001" at bounding box center [986, 373] width 90 height 15
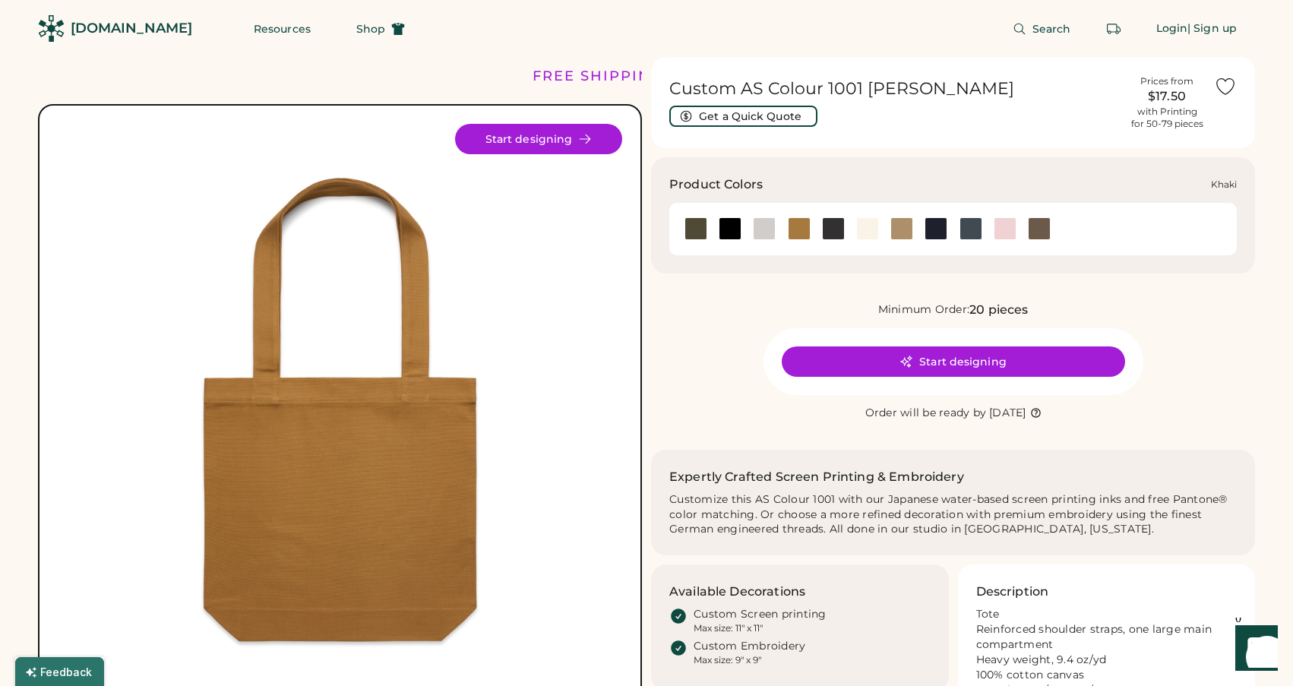
click at [904, 226] on div at bounding box center [902, 228] width 23 height 23
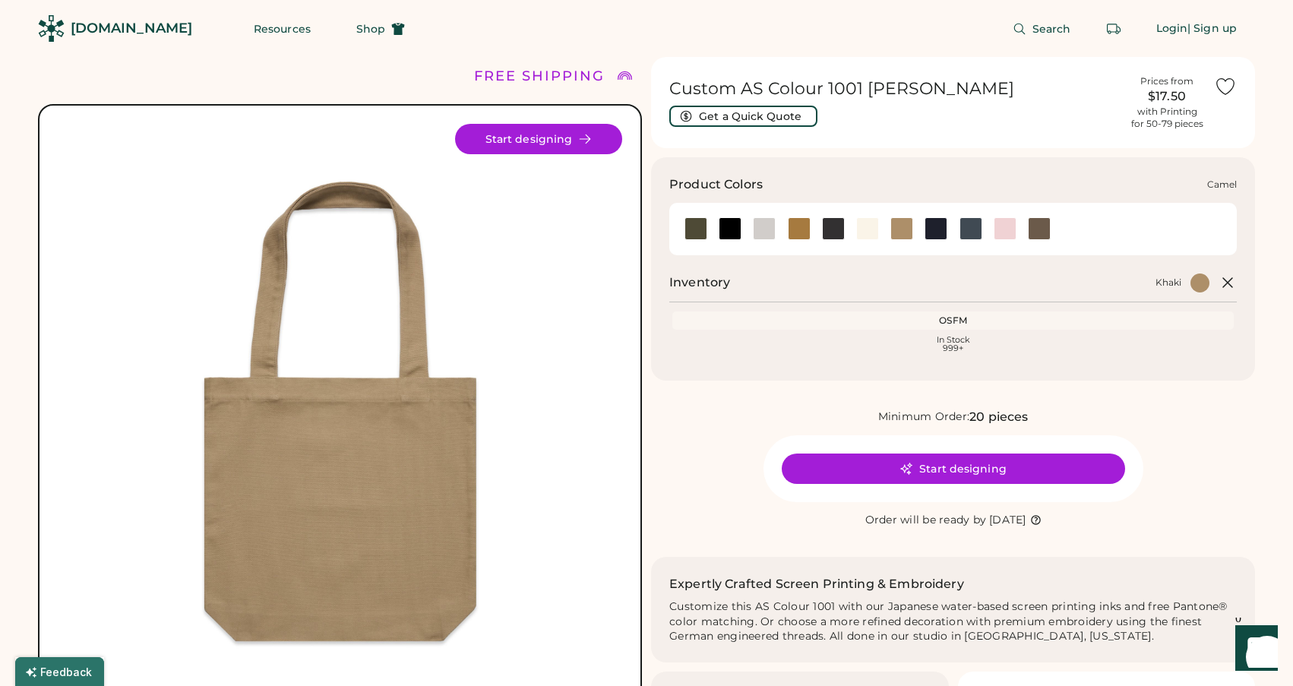
click at [802, 223] on div at bounding box center [799, 228] width 23 height 23
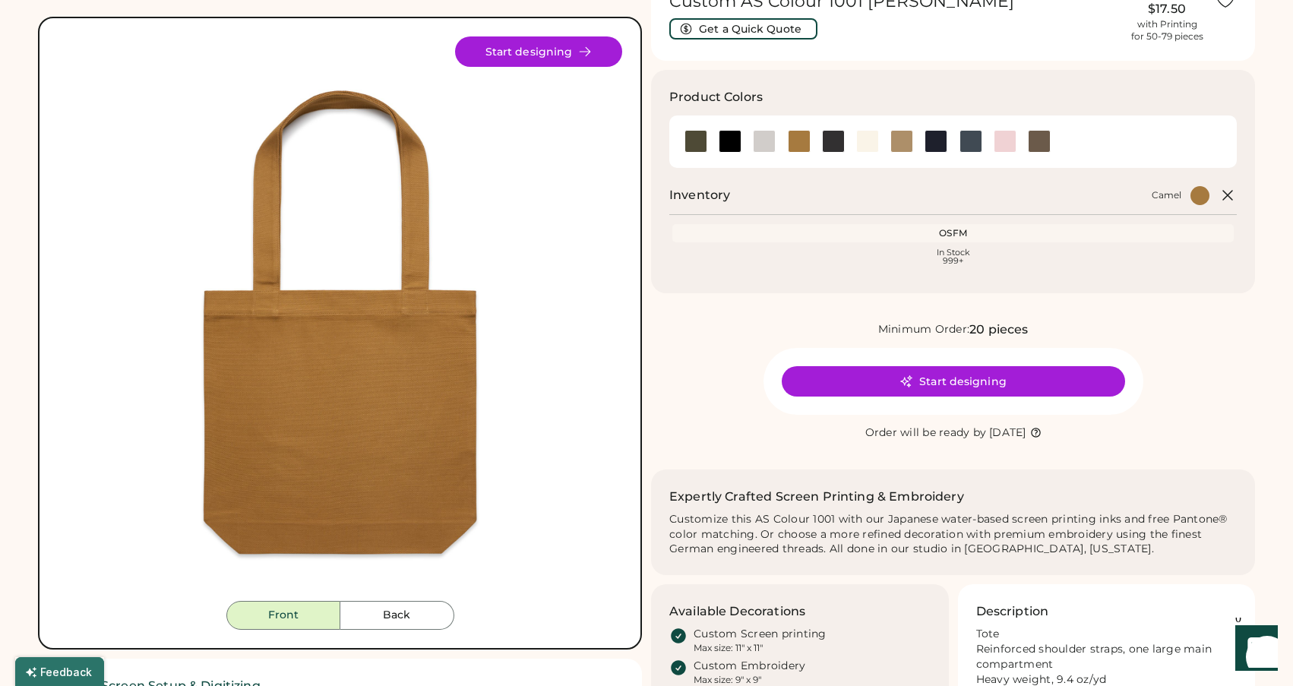
scroll to position [84, 0]
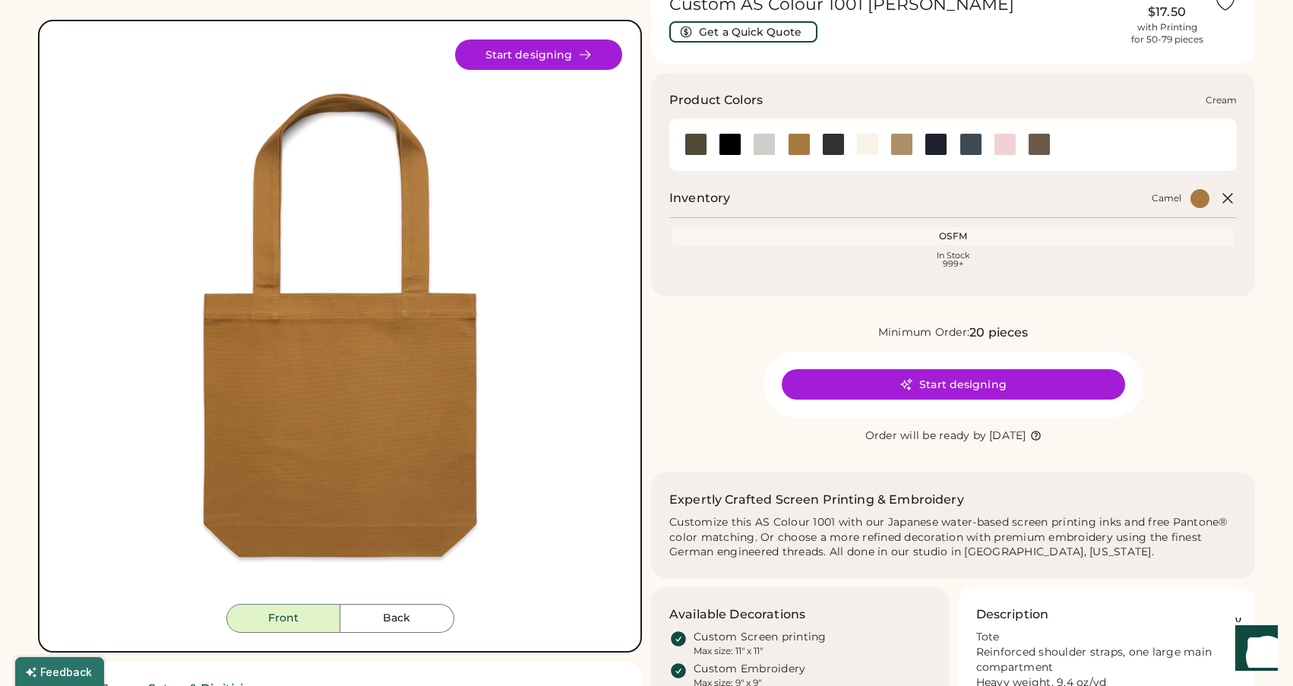
click at [862, 145] on div at bounding box center [867, 144] width 23 height 23
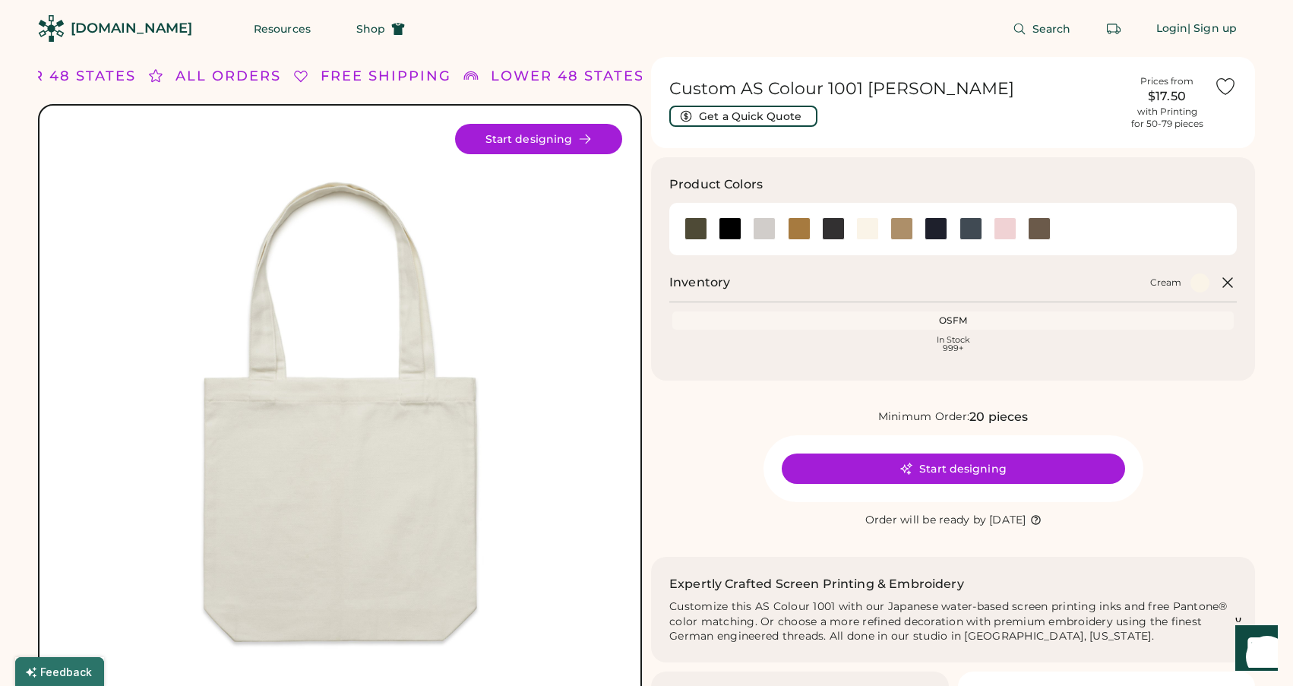
click at [698, 52] on div "Search Login | Sign up" at bounding box center [839, 28] width 832 height 57
click at [797, 221] on div at bounding box center [799, 228] width 23 height 23
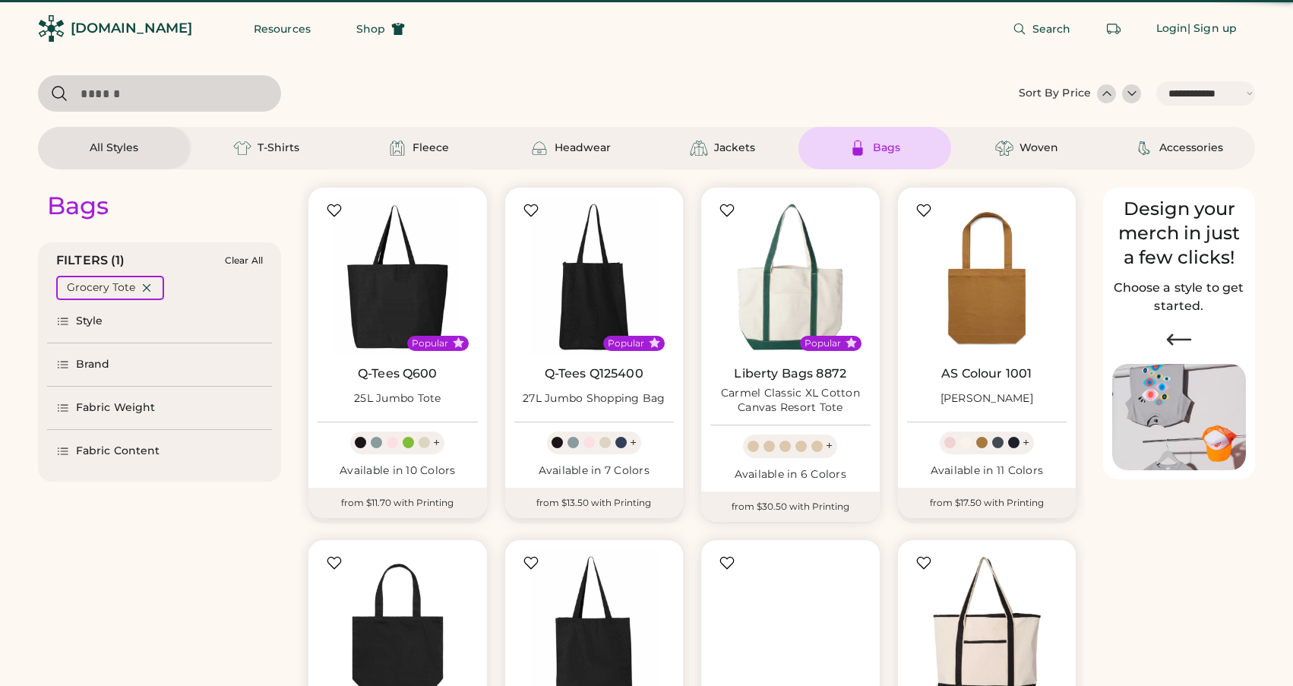
select select "*****"
select select "*"
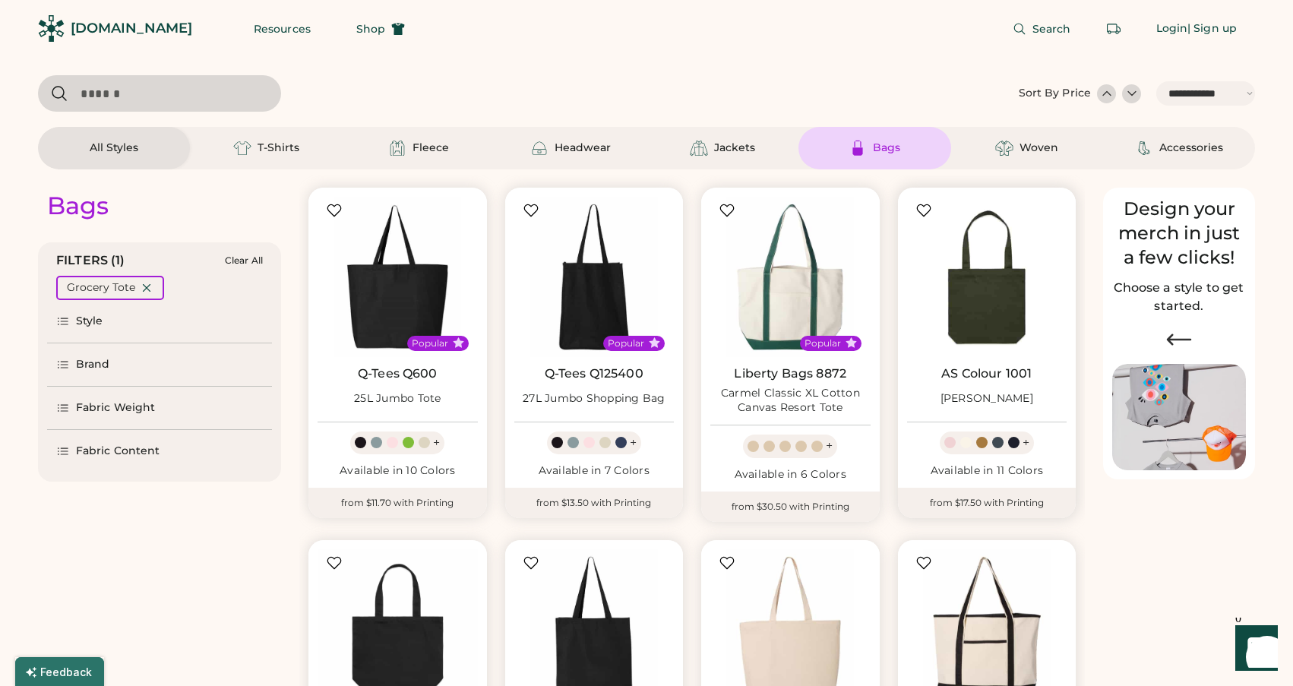
click at [1002, 300] on img at bounding box center [987, 277] width 160 height 160
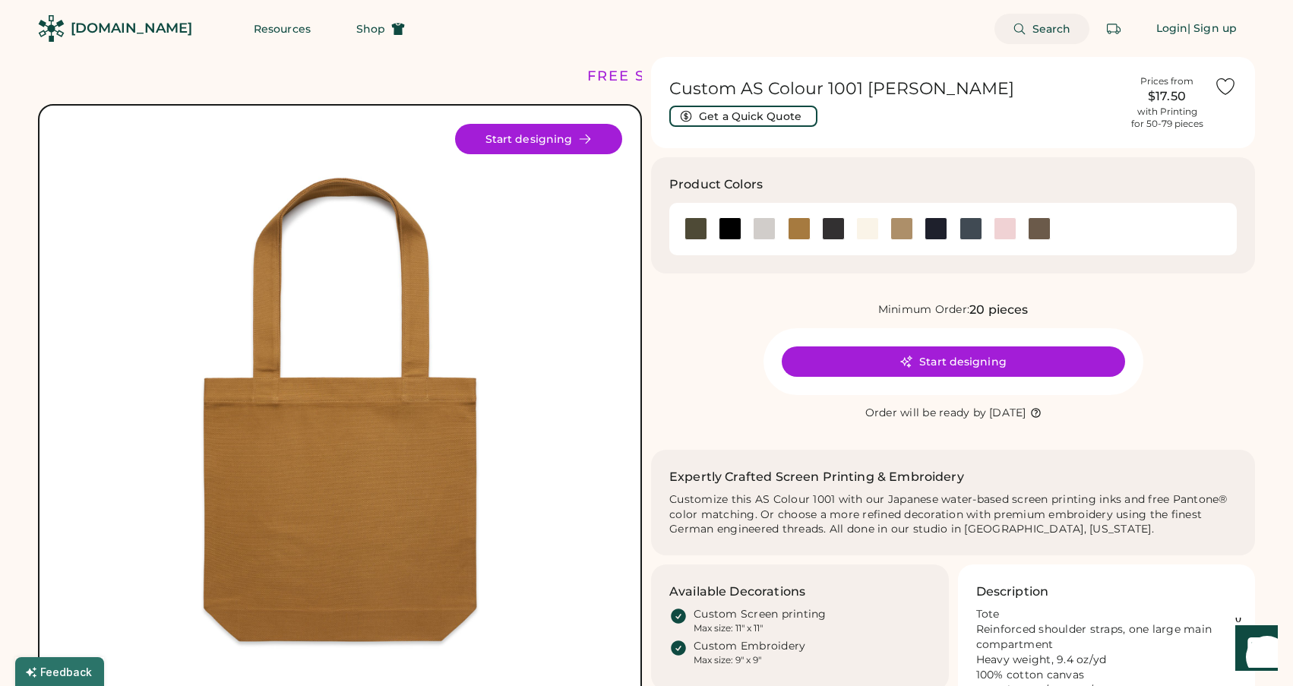
click at [1053, 30] on span "Search" at bounding box center [1052, 29] width 39 height 11
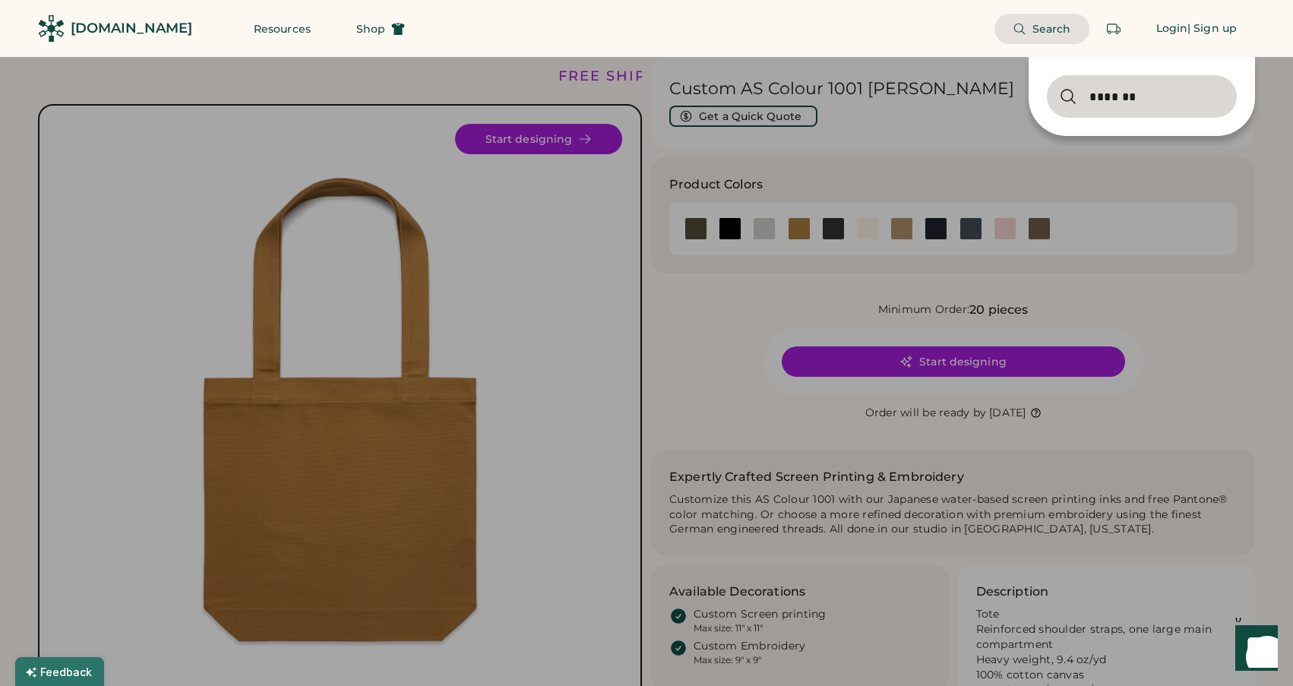
type input "*******"
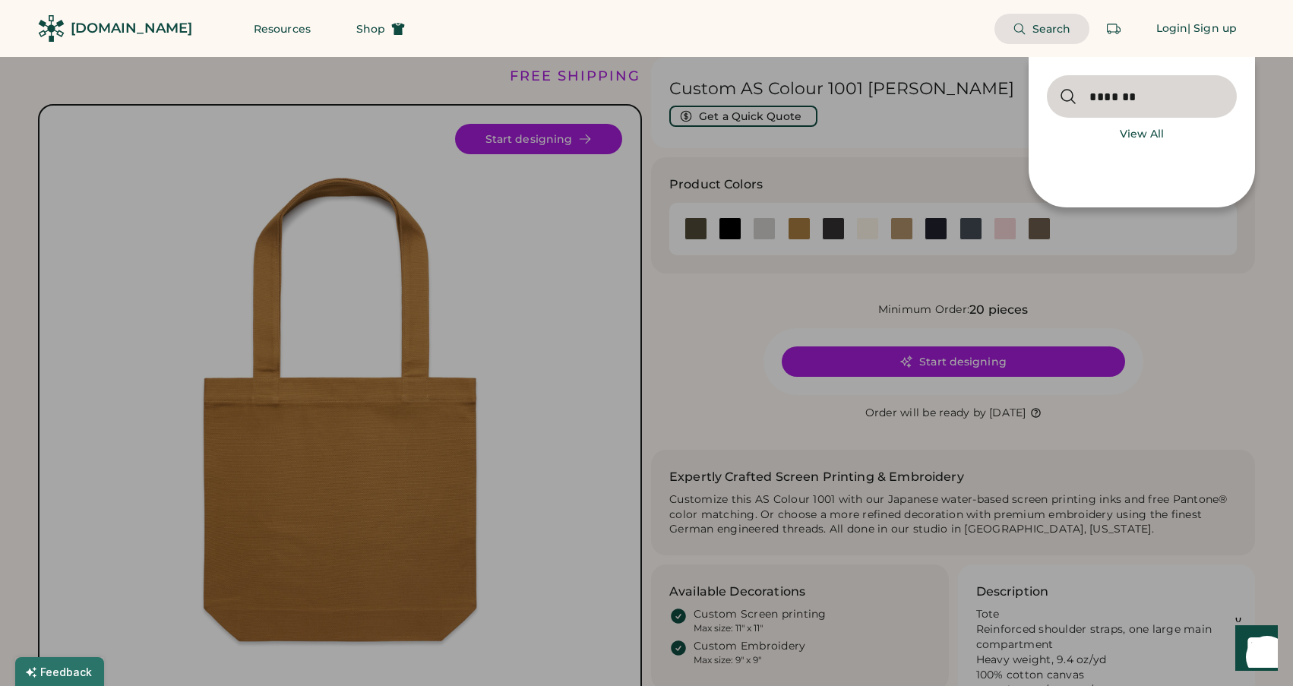
click at [1126, 131] on div "View All" at bounding box center [1142, 134] width 44 height 15
click at [1120, 135] on div "View All" at bounding box center [1142, 134] width 44 height 15
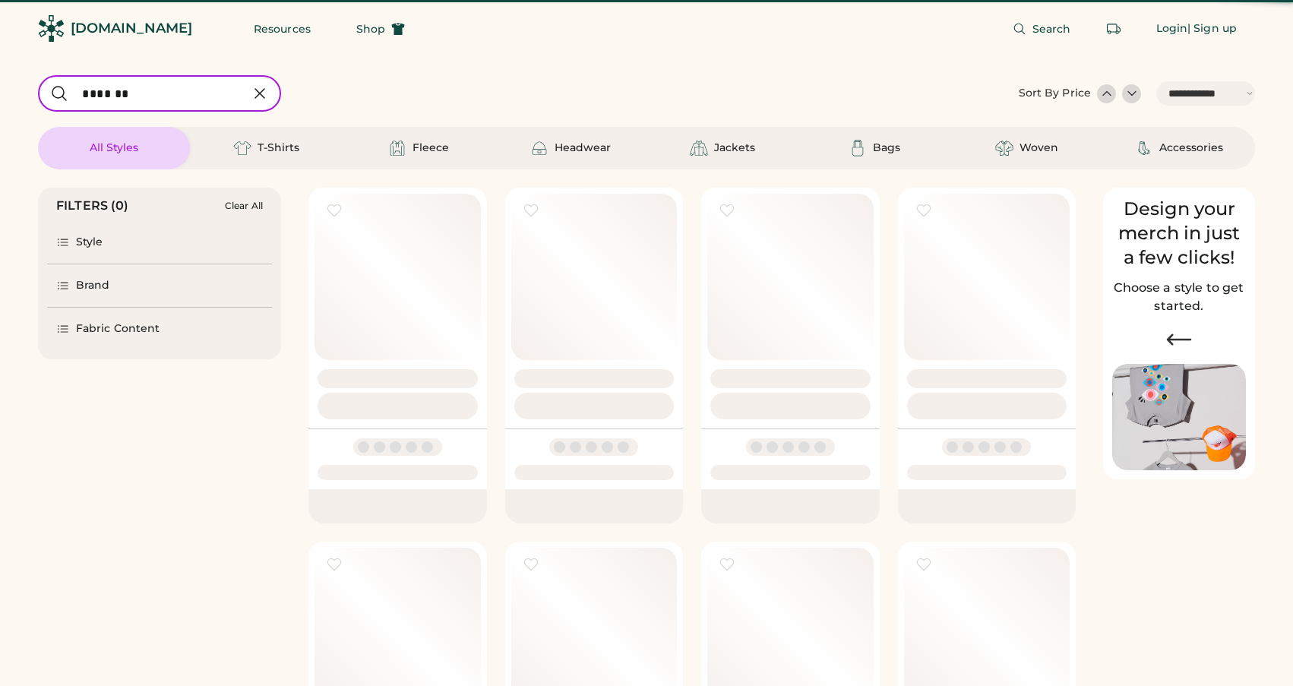
select select "*****"
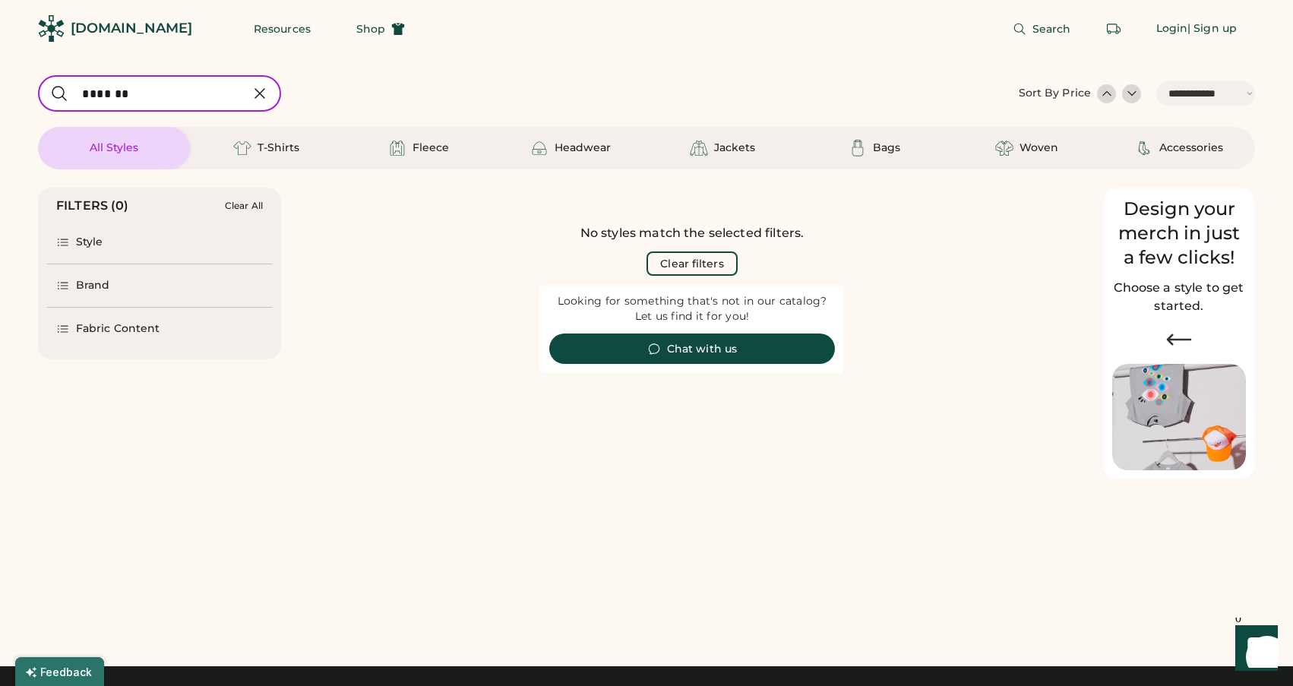
click at [259, 91] on icon at bounding box center [260, 93] width 18 height 18
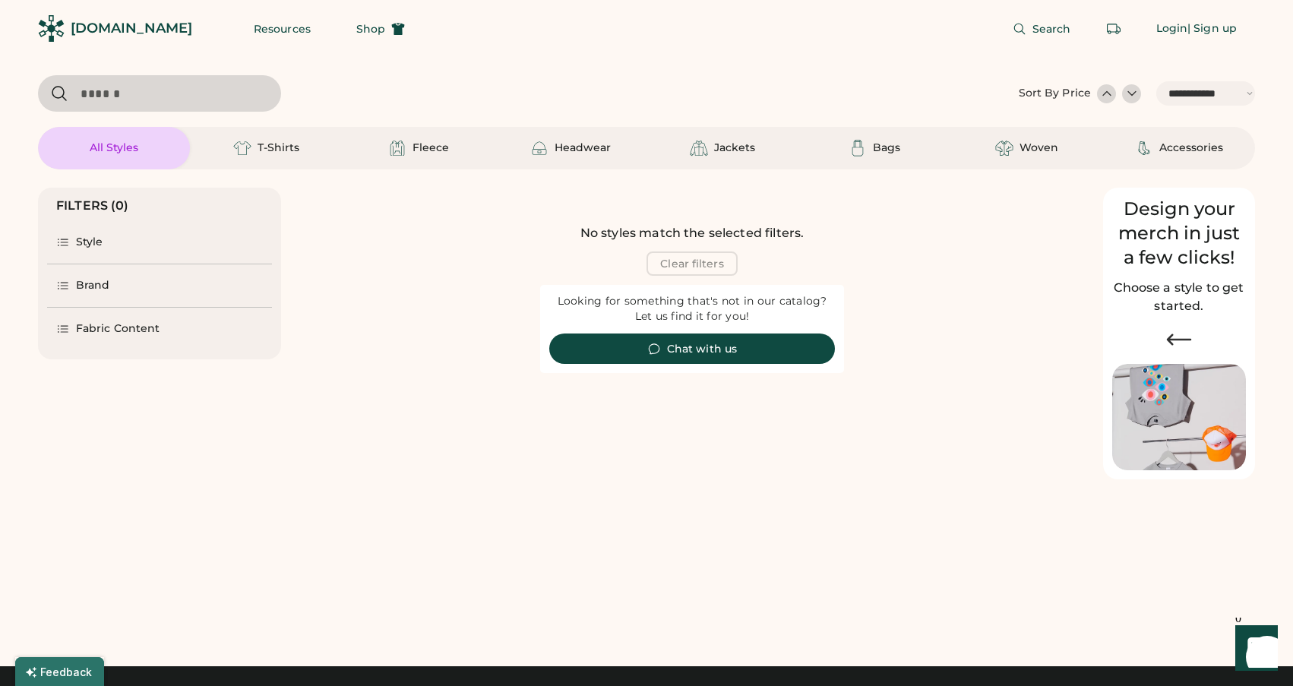
select select "*"
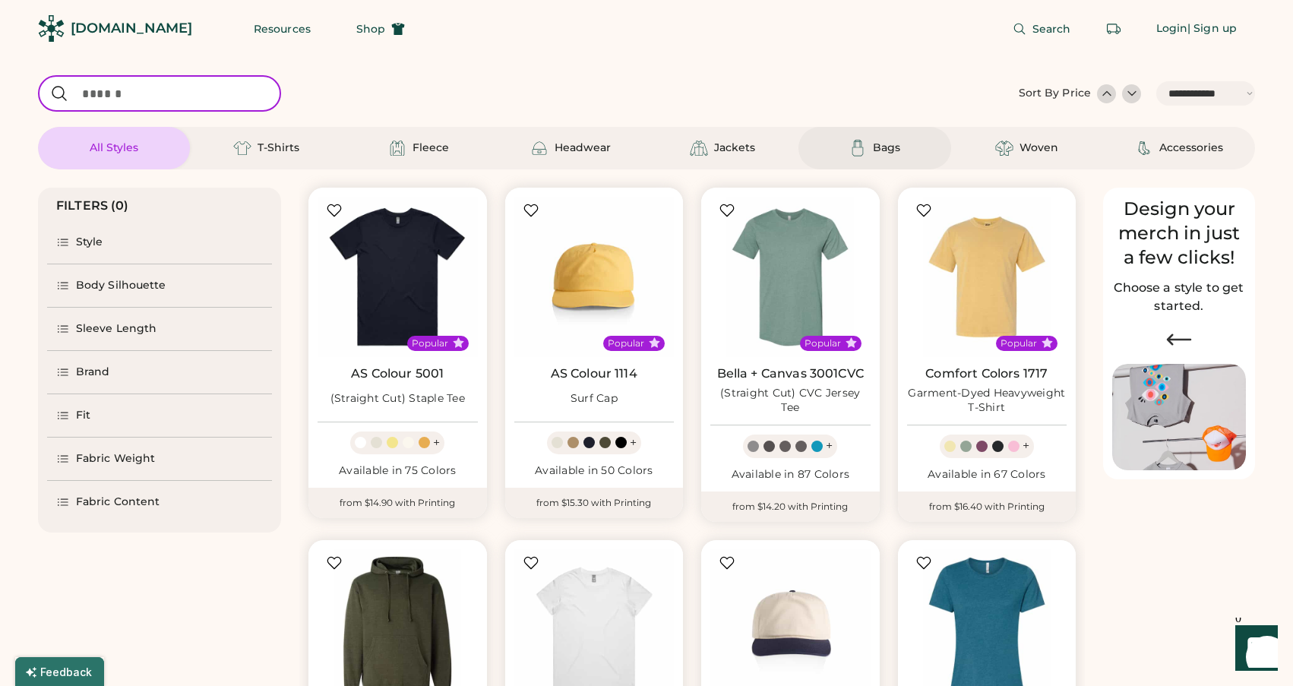
click at [882, 154] on div "Bags" at bounding box center [886, 148] width 27 height 15
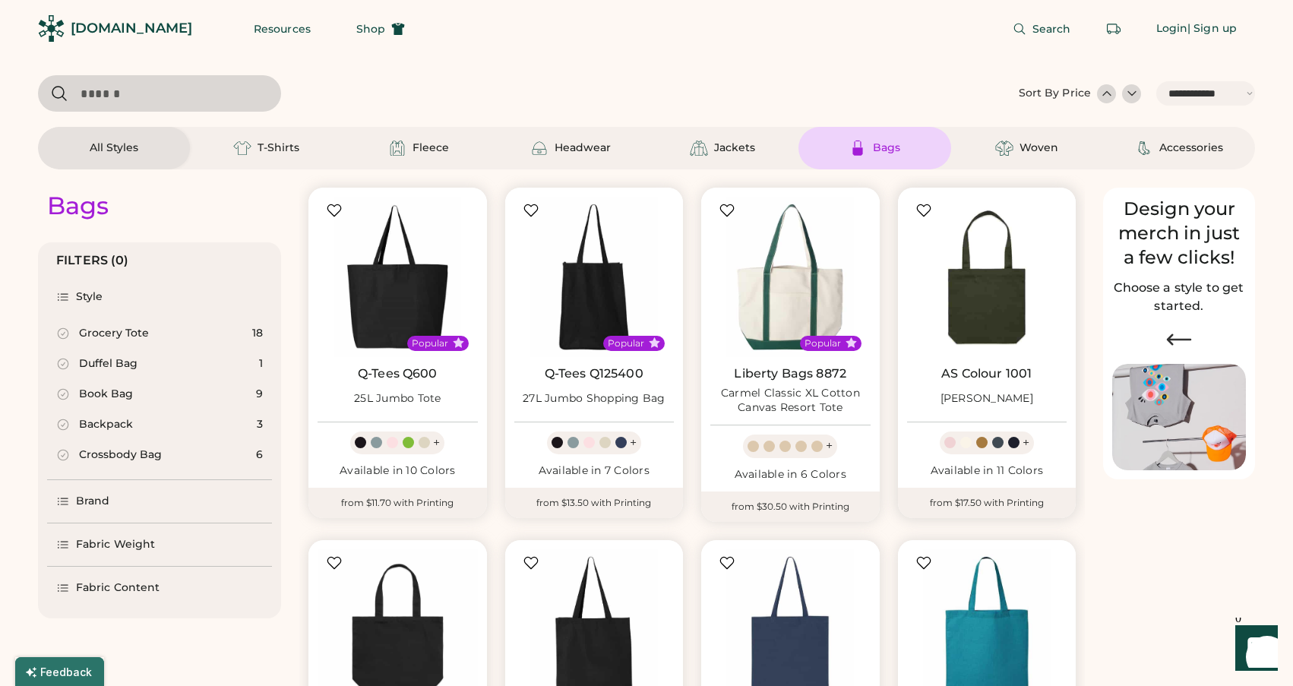
click at [950, 307] on img at bounding box center [987, 277] width 160 height 160
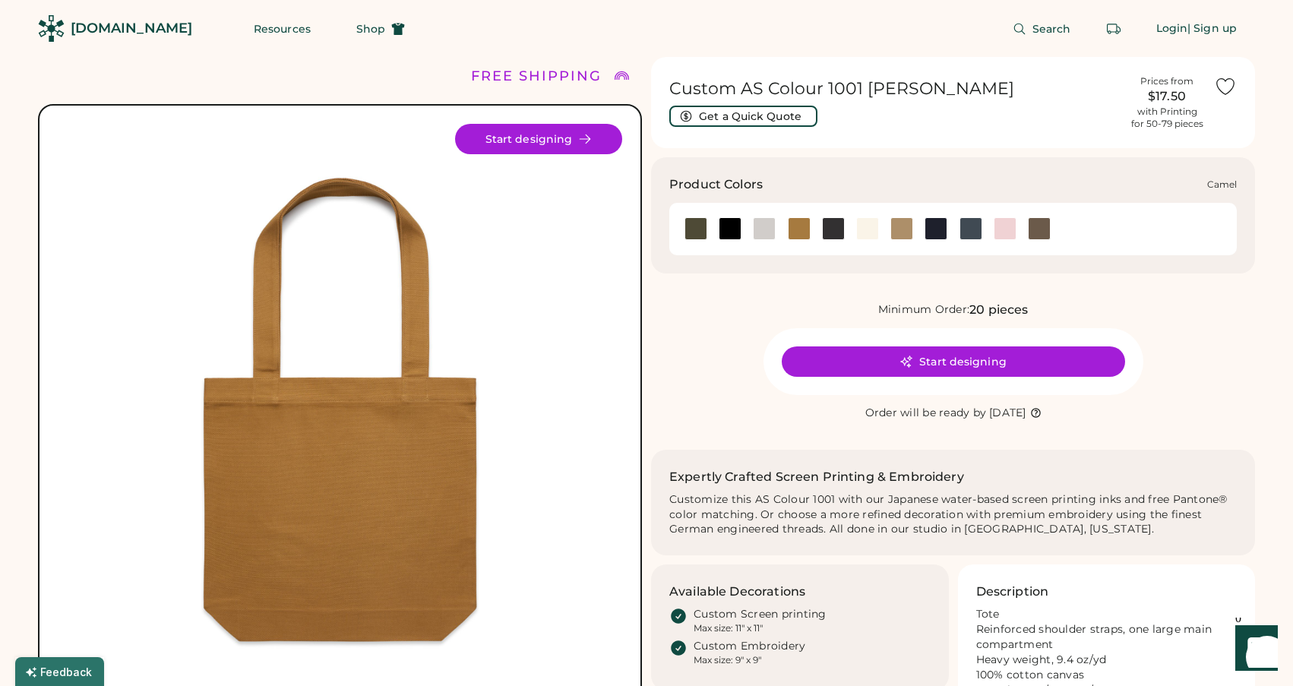
click at [794, 228] on div at bounding box center [799, 228] width 23 height 23
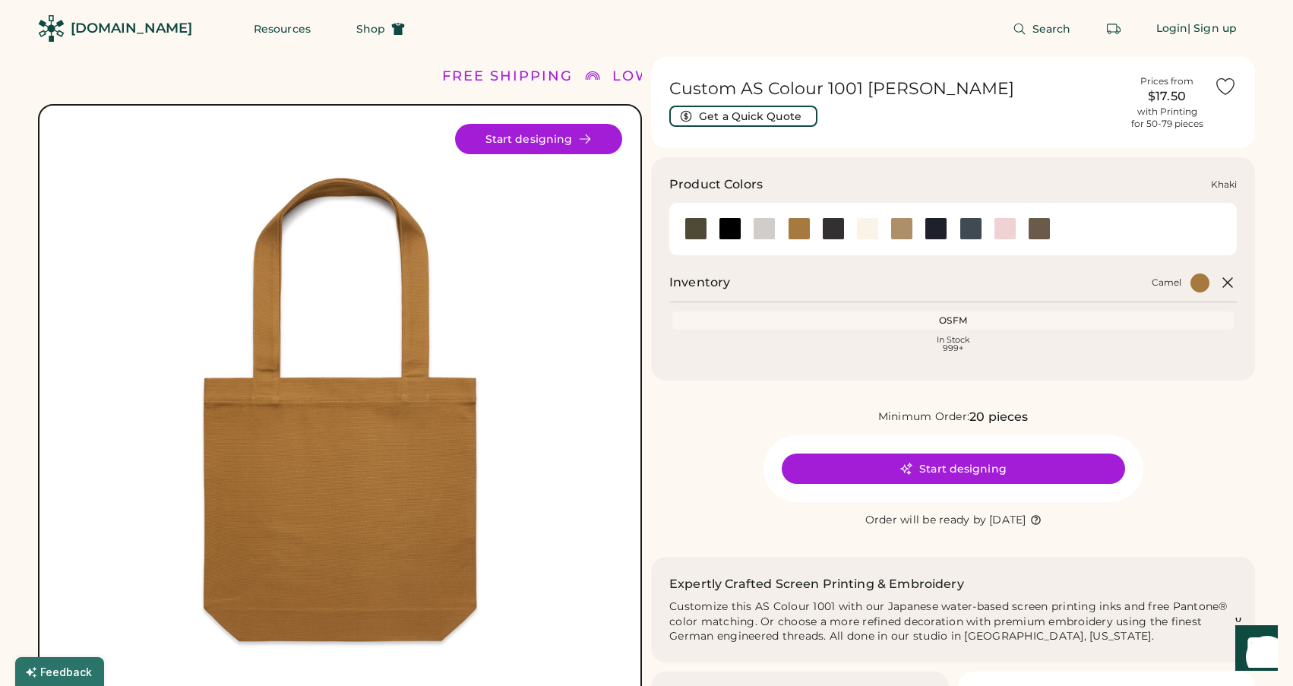
click at [904, 228] on div at bounding box center [902, 228] width 23 height 23
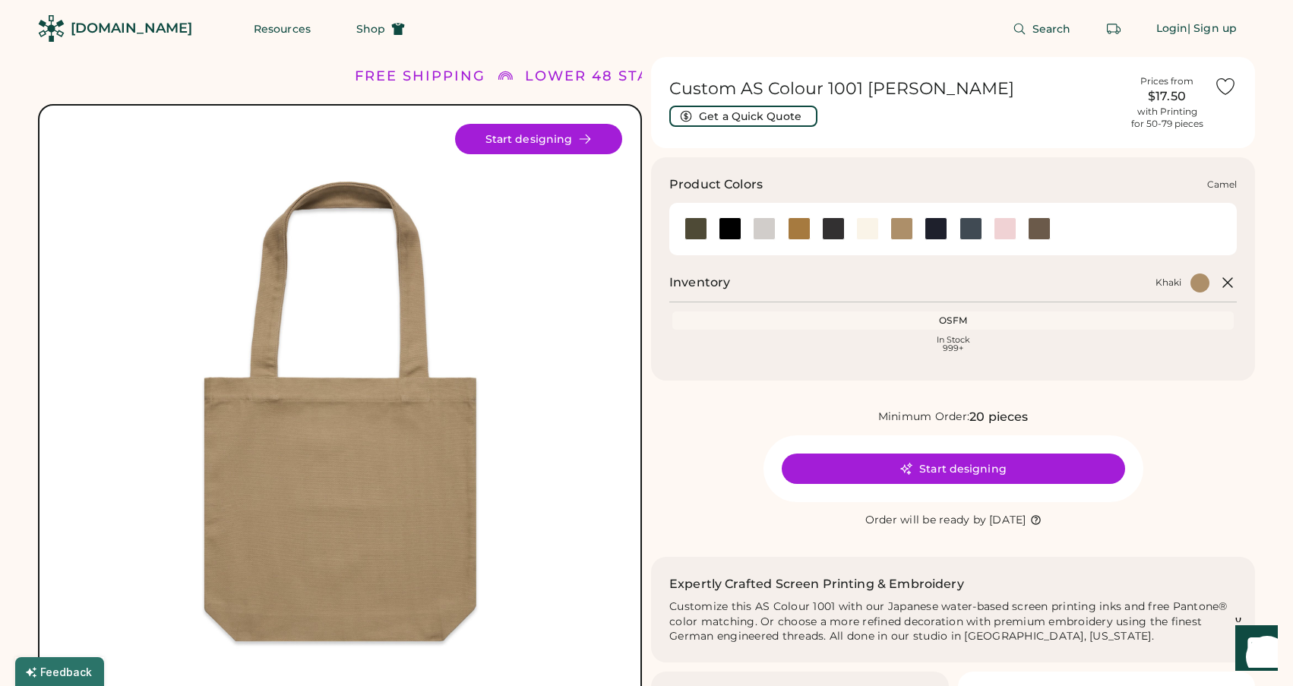
click at [795, 223] on div at bounding box center [799, 228] width 23 height 23
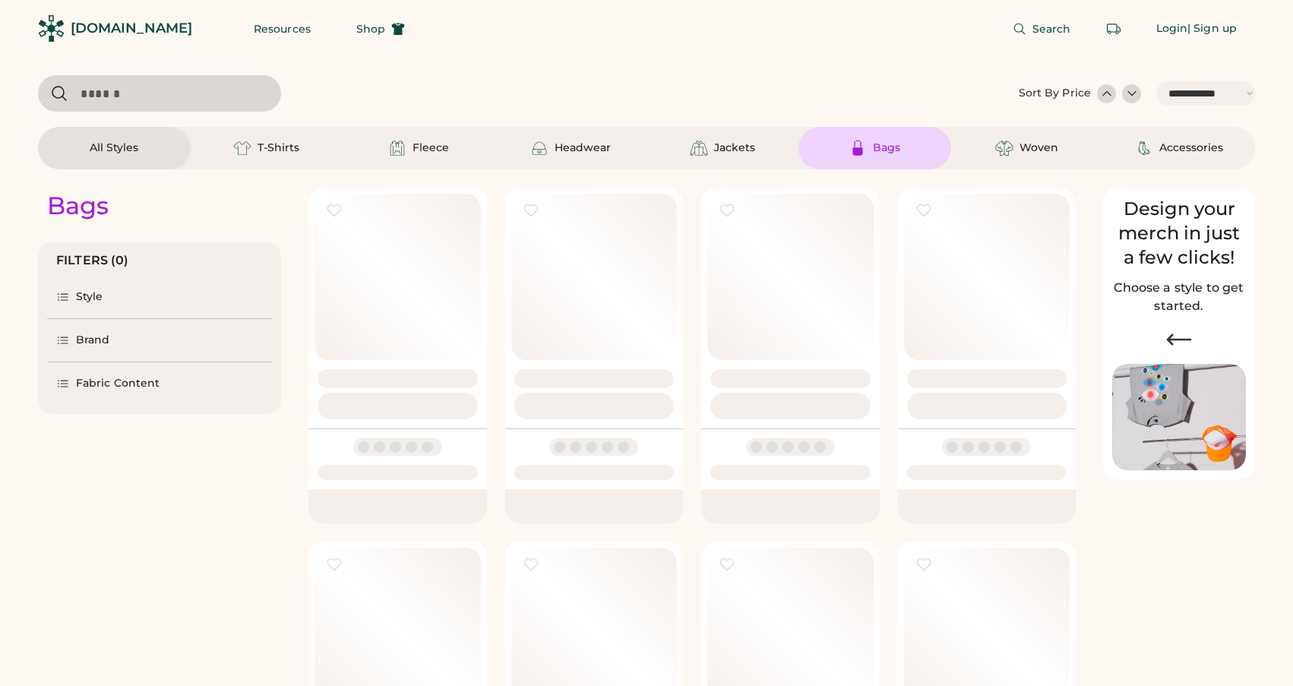
select select "*****"
select select "*"
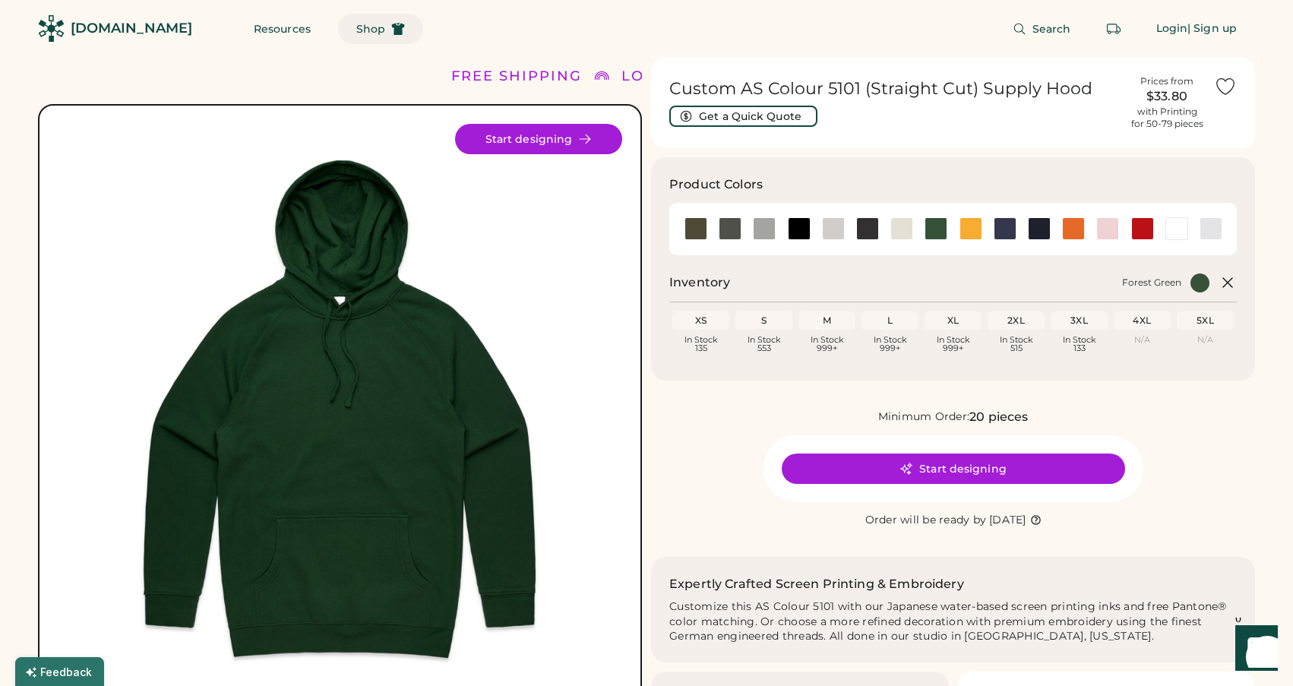
click at [392, 30] on use at bounding box center [398, 29] width 13 height 12
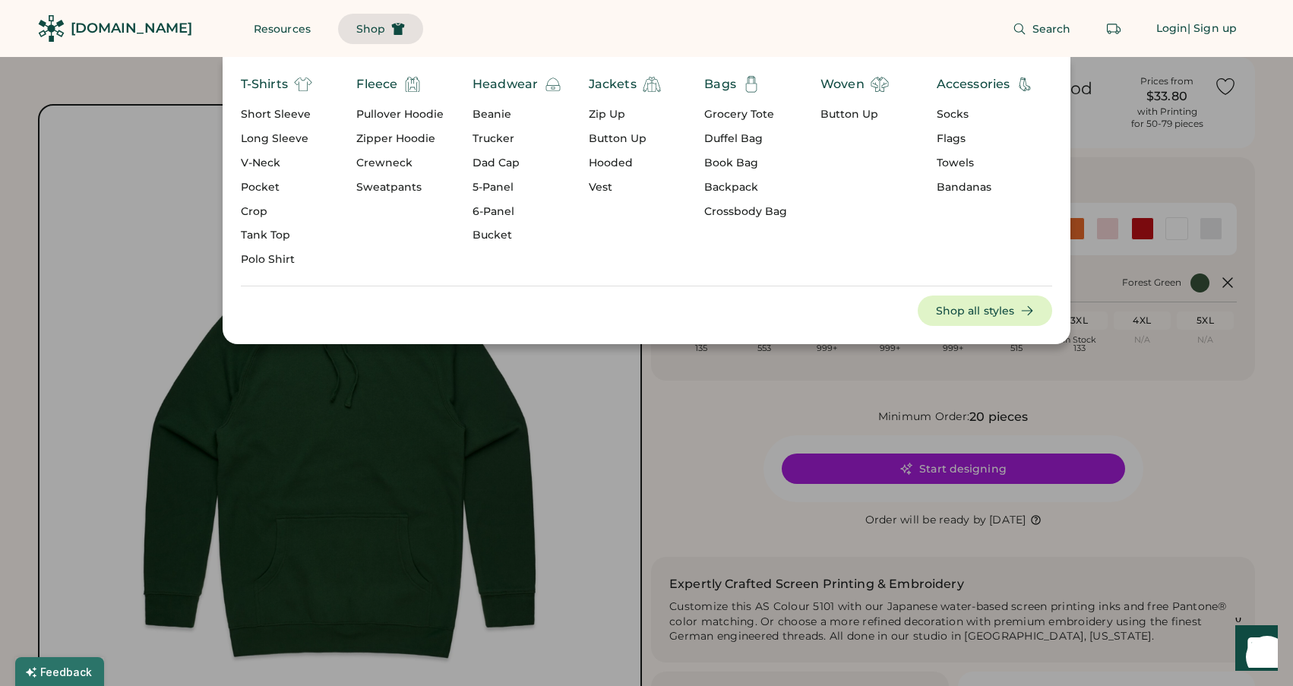
click at [388, 113] on div "Pullover Hoodie" at bounding box center [399, 114] width 87 height 15
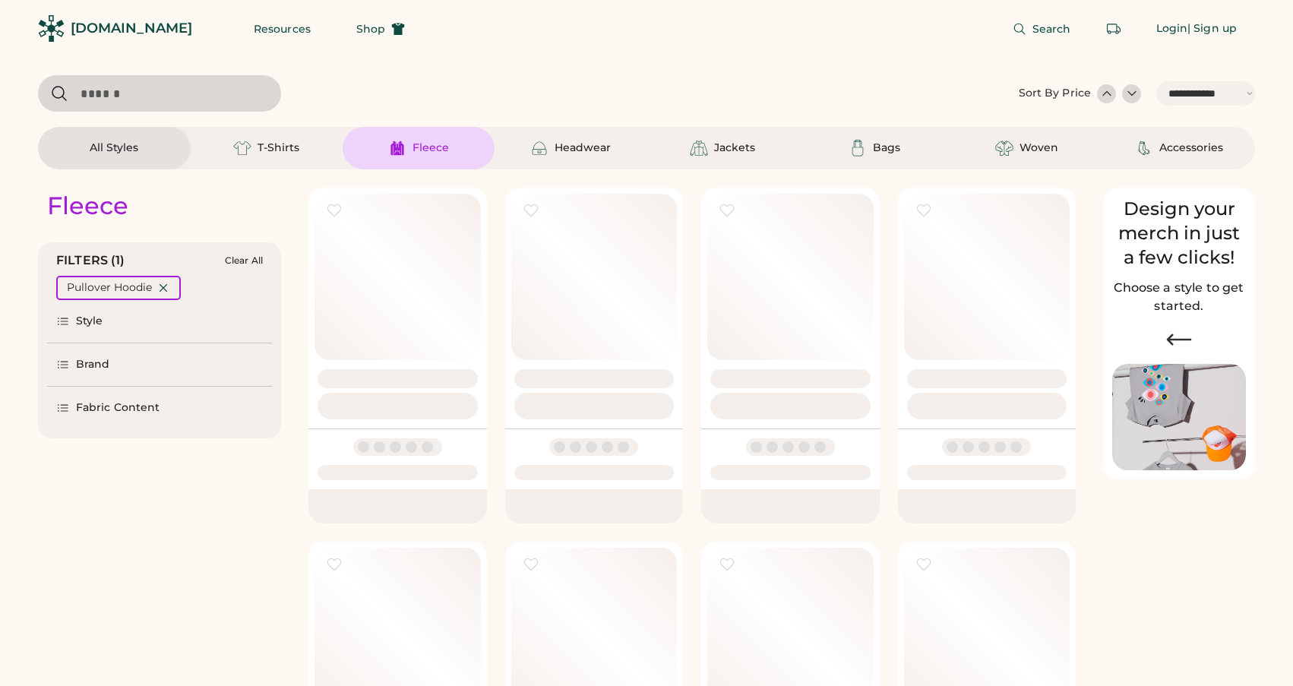
select select "*****"
select select "*"
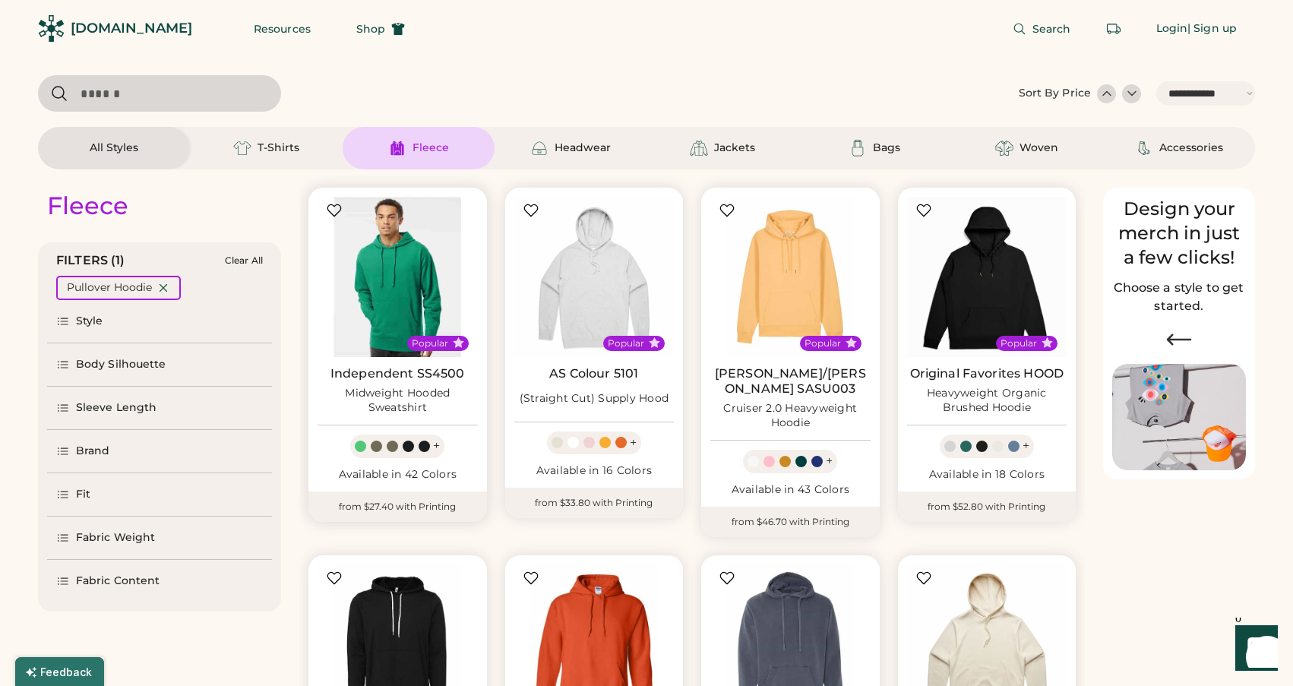
click at [406, 282] on img at bounding box center [398, 277] width 160 height 160
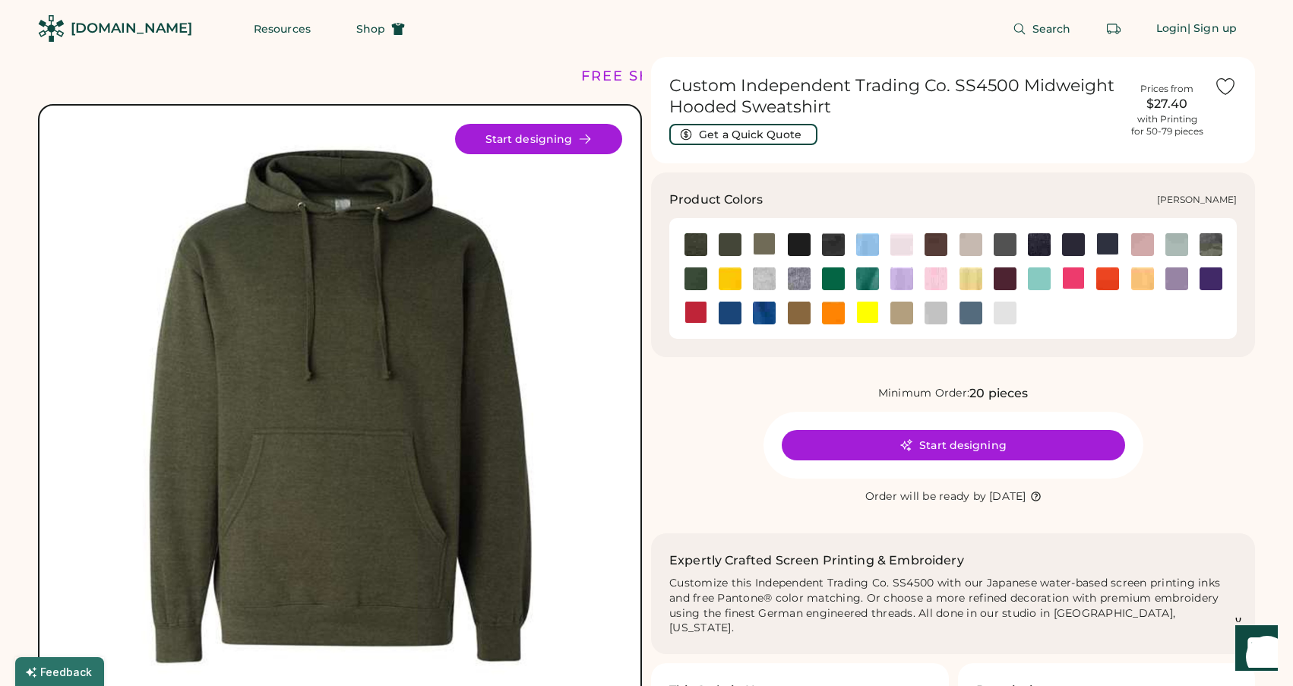
click at [1175, 242] on img at bounding box center [1177, 244] width 23 height 23
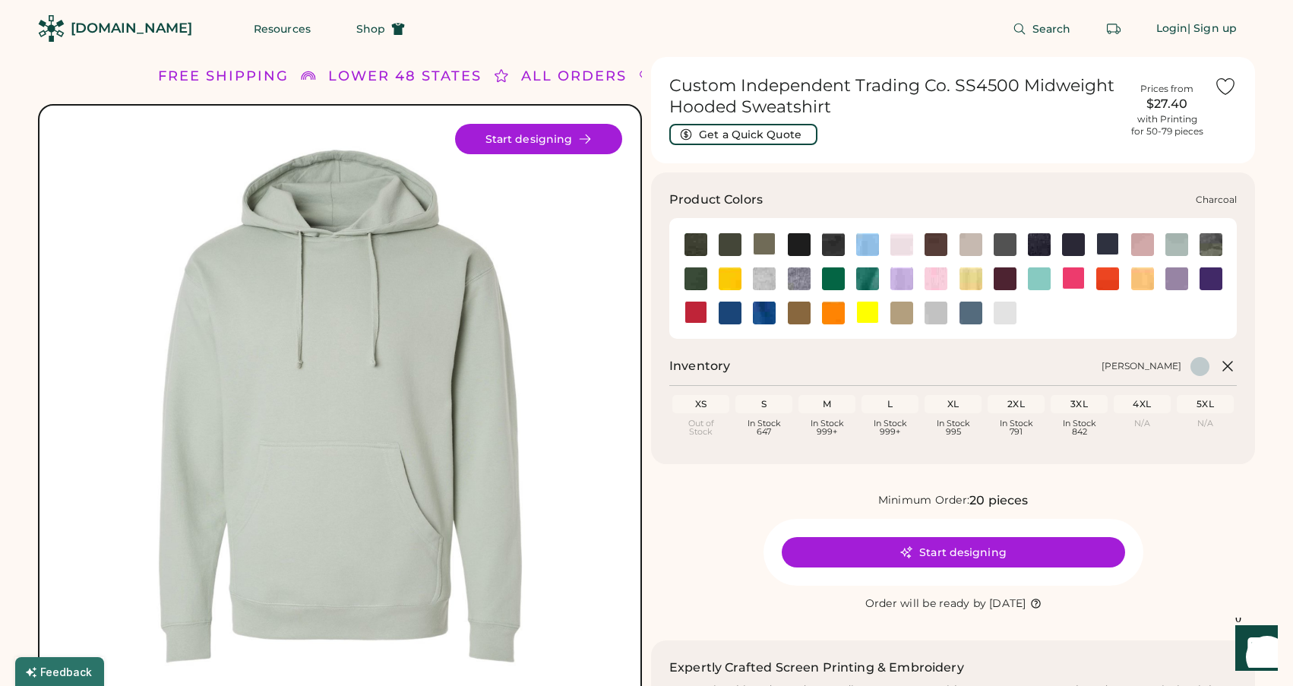
click at [1007, 243] on img at bounding box center [1005, 244] width 23 height 23
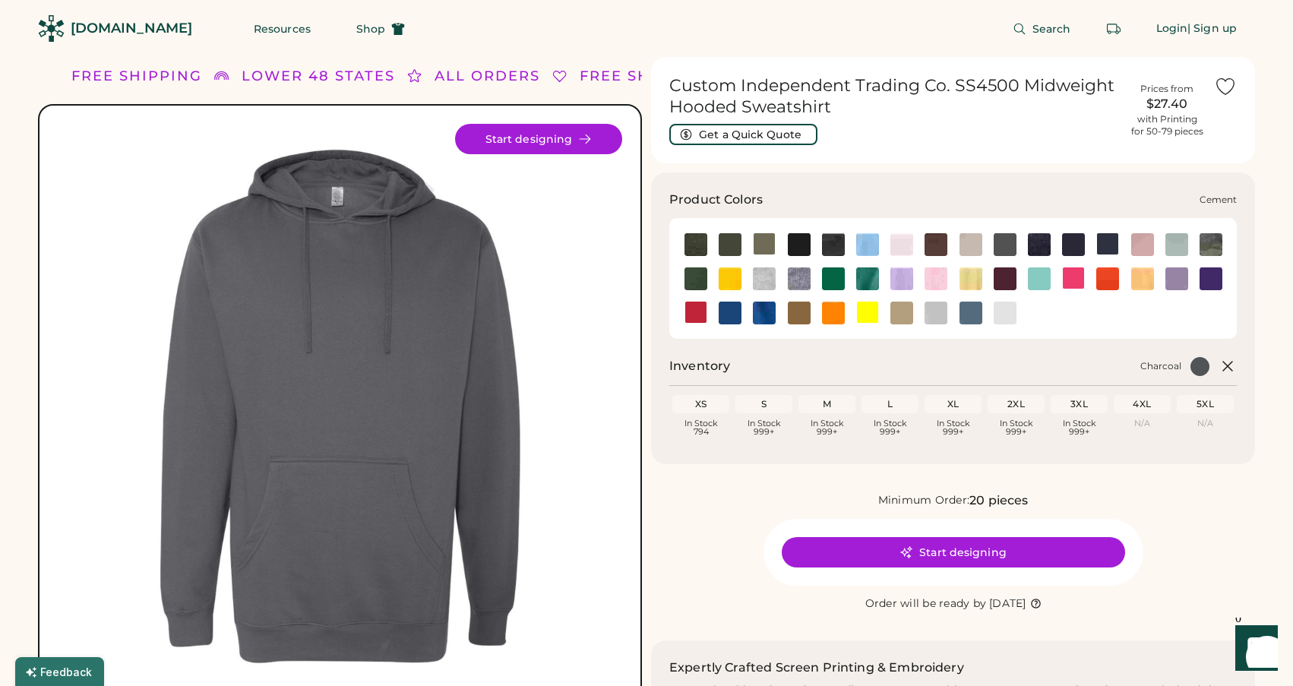
click at [971, 247] on img at bounding box center [971, 244] width 23 height 23
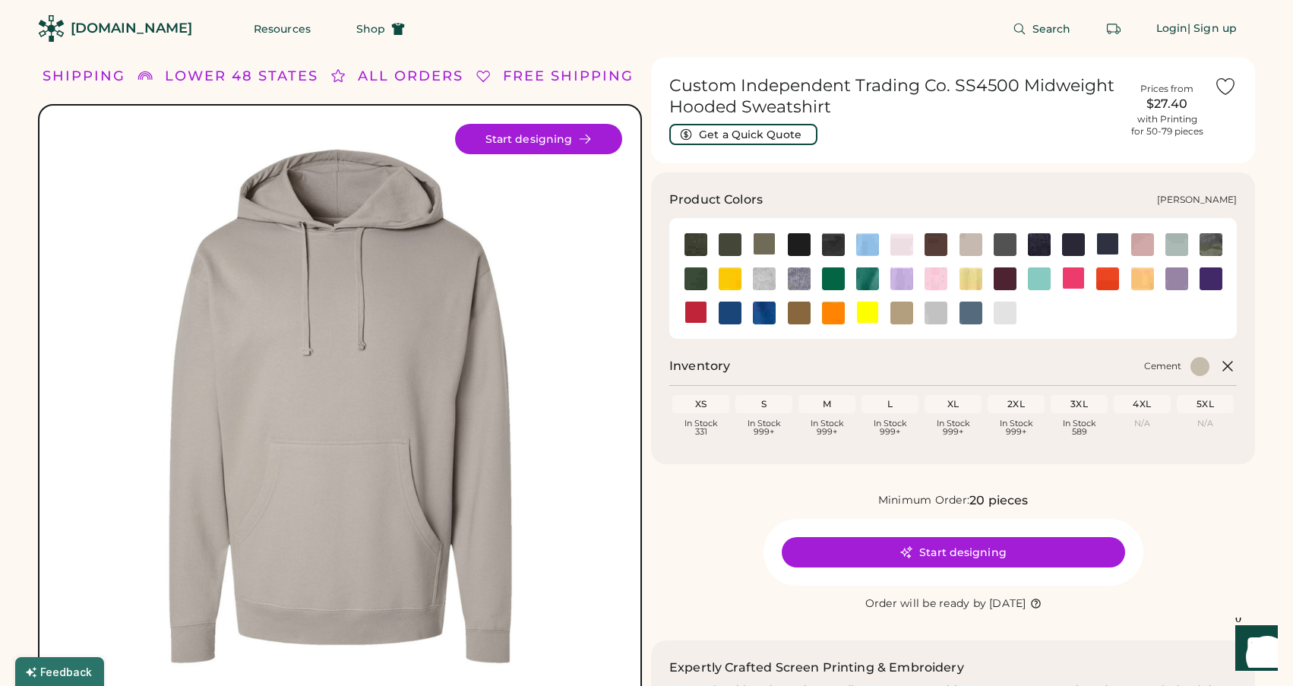
click at [1181, 243] on img at bounding box center [1177, 244] width 23 height 23
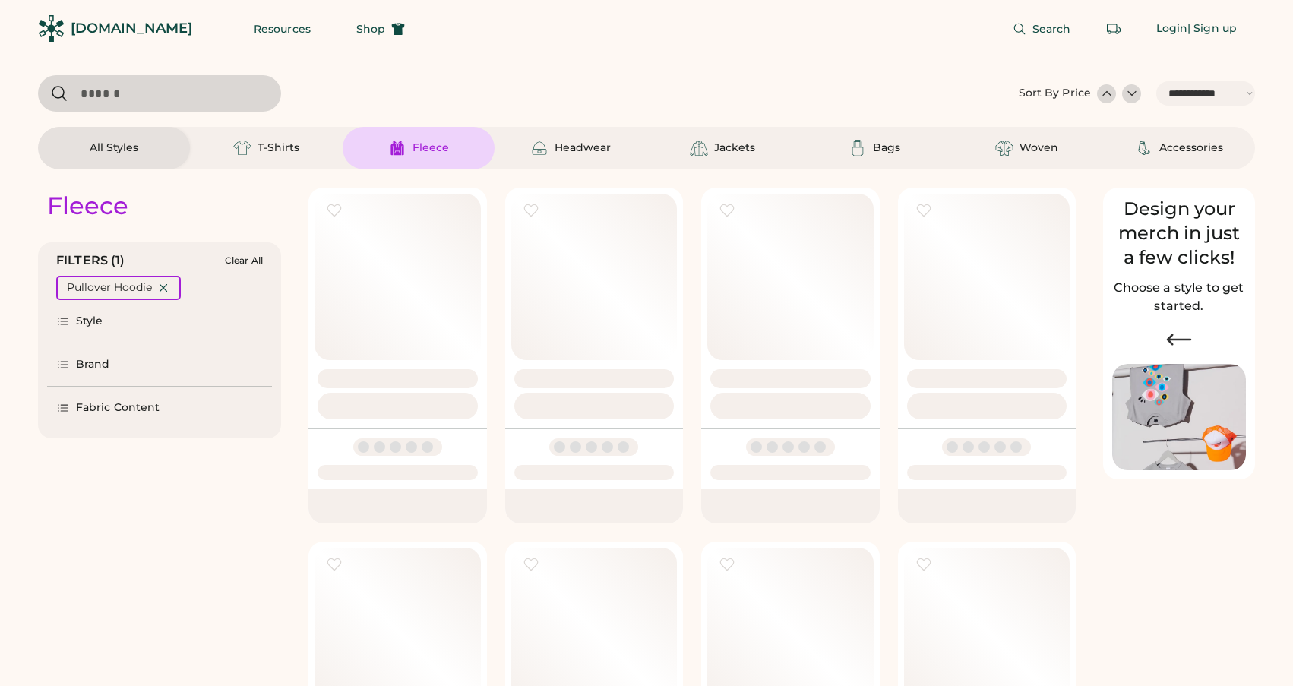
select select "*****"
select select "*"
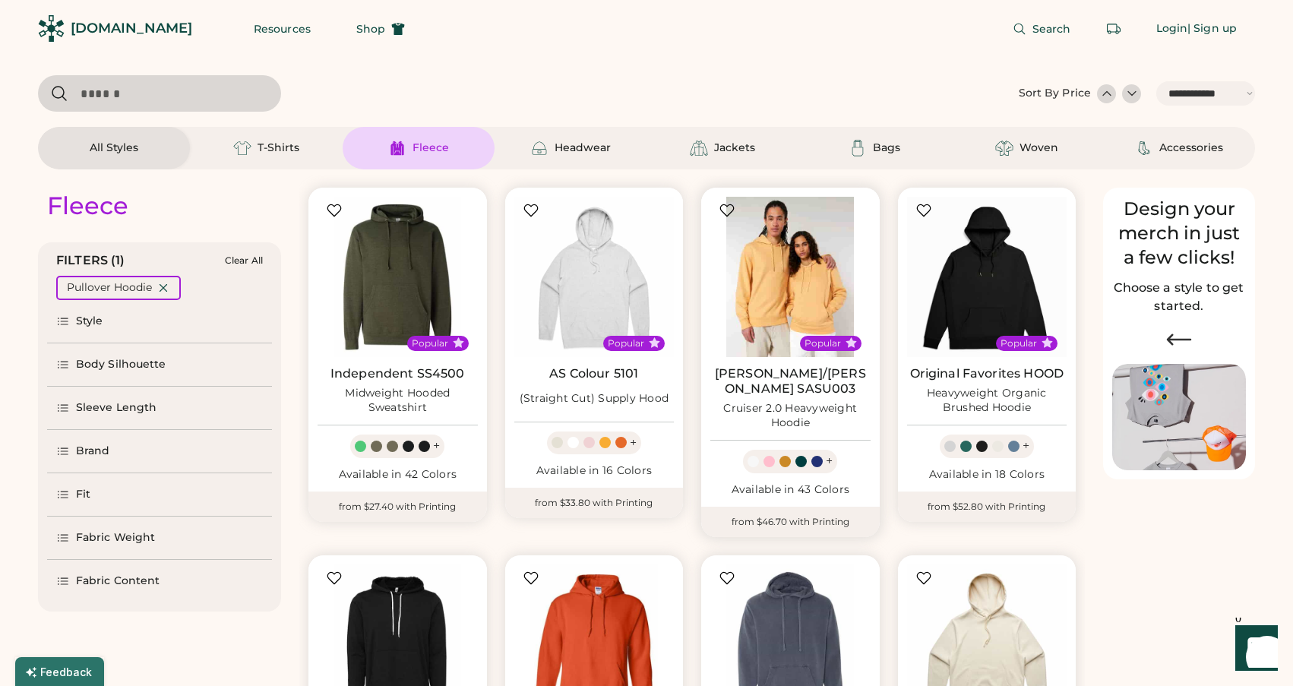
click at [803, 293] on img at bounding box center [790, 277] width 160 height 160
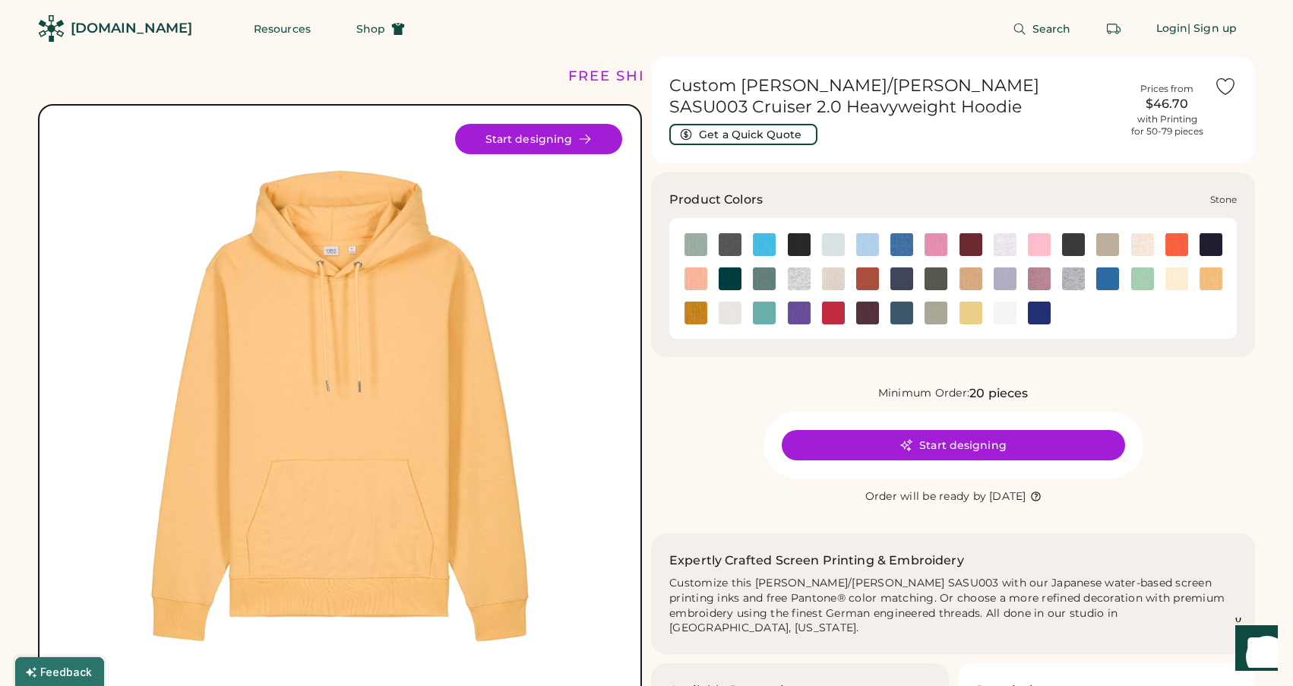
click at [933, 315] on img at bounding box center [936, 313] width 23 height 23
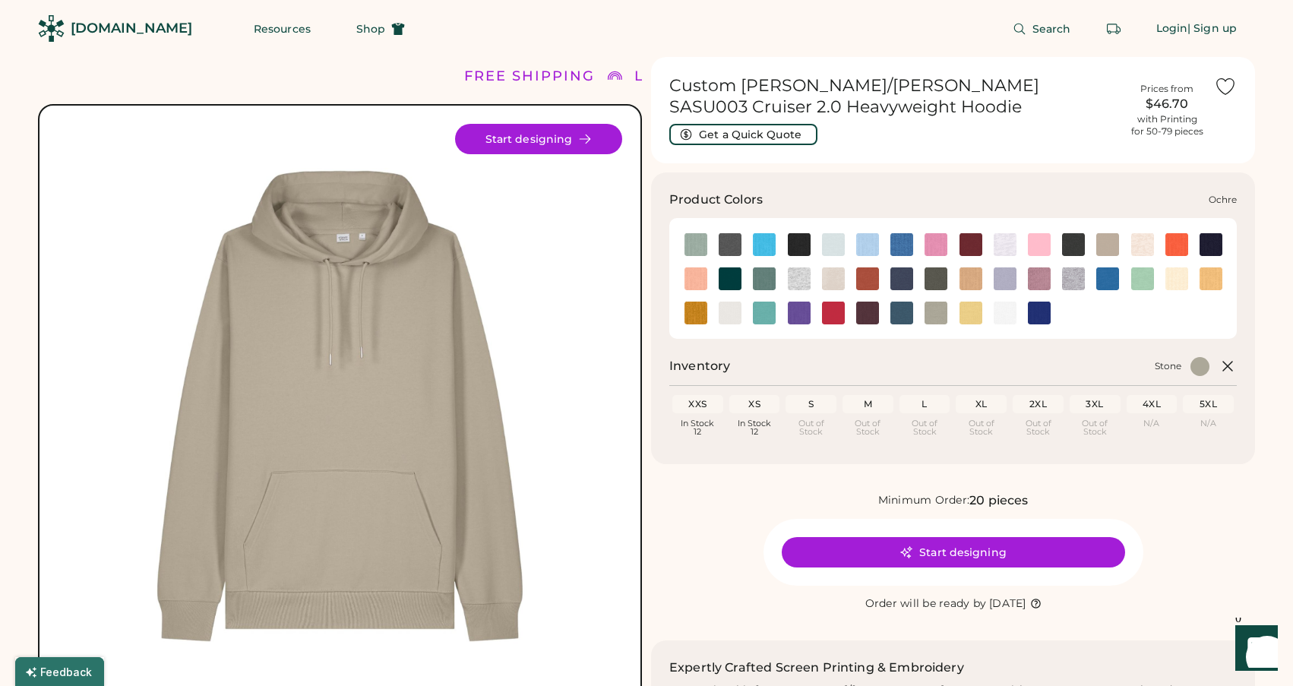
click at [691, 308] on img at bounding box center [696, 313] width 23 height 23
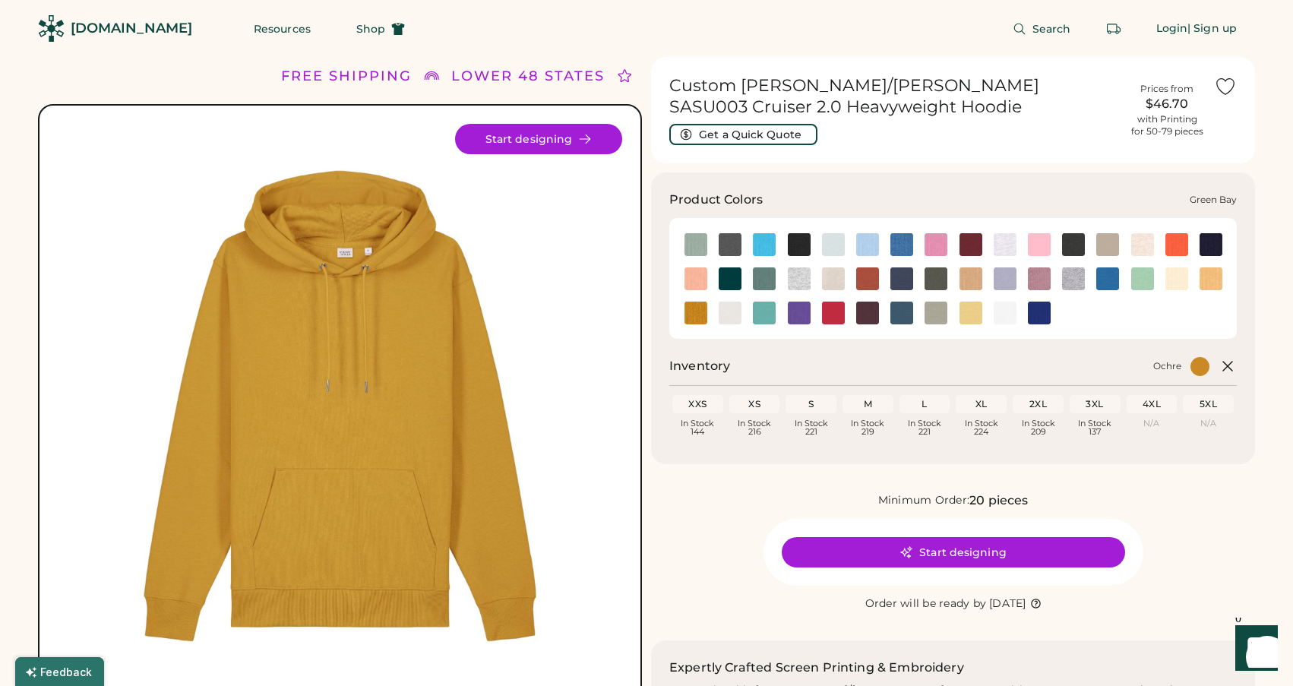
click at [761, 282] on img at bounding box center [764, 278] width 23 height 23
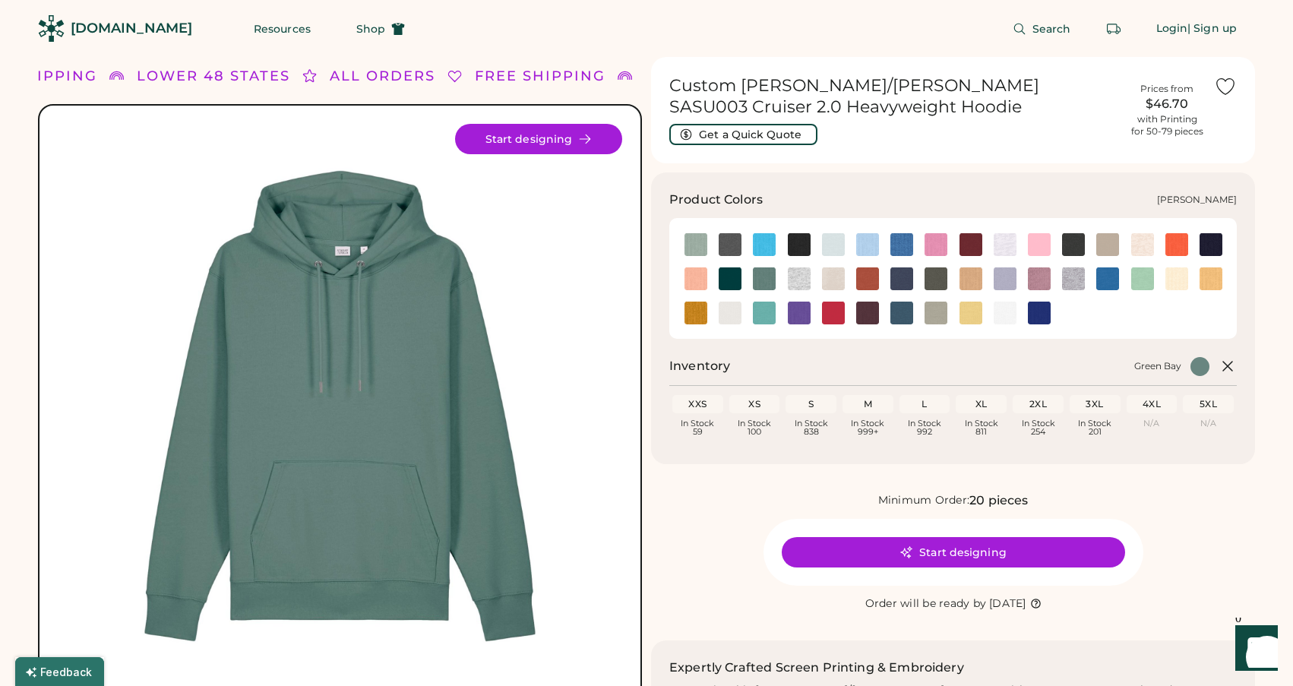
click at [1146, 277] on img at bounding box center [1142, 278] width 23 height 23
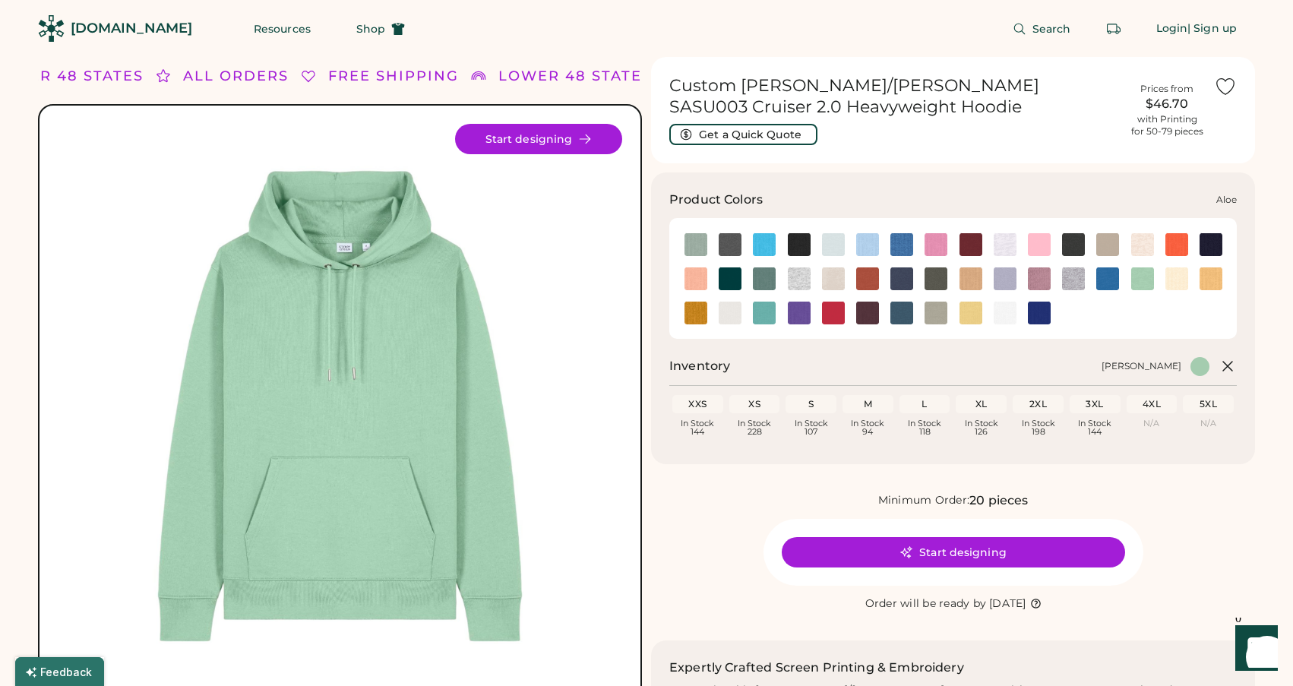
click at [688, 236] on img at bounding box center [696, 244] width 23 height 23
